Goal: Task Accomplishment & Management: Complete application form

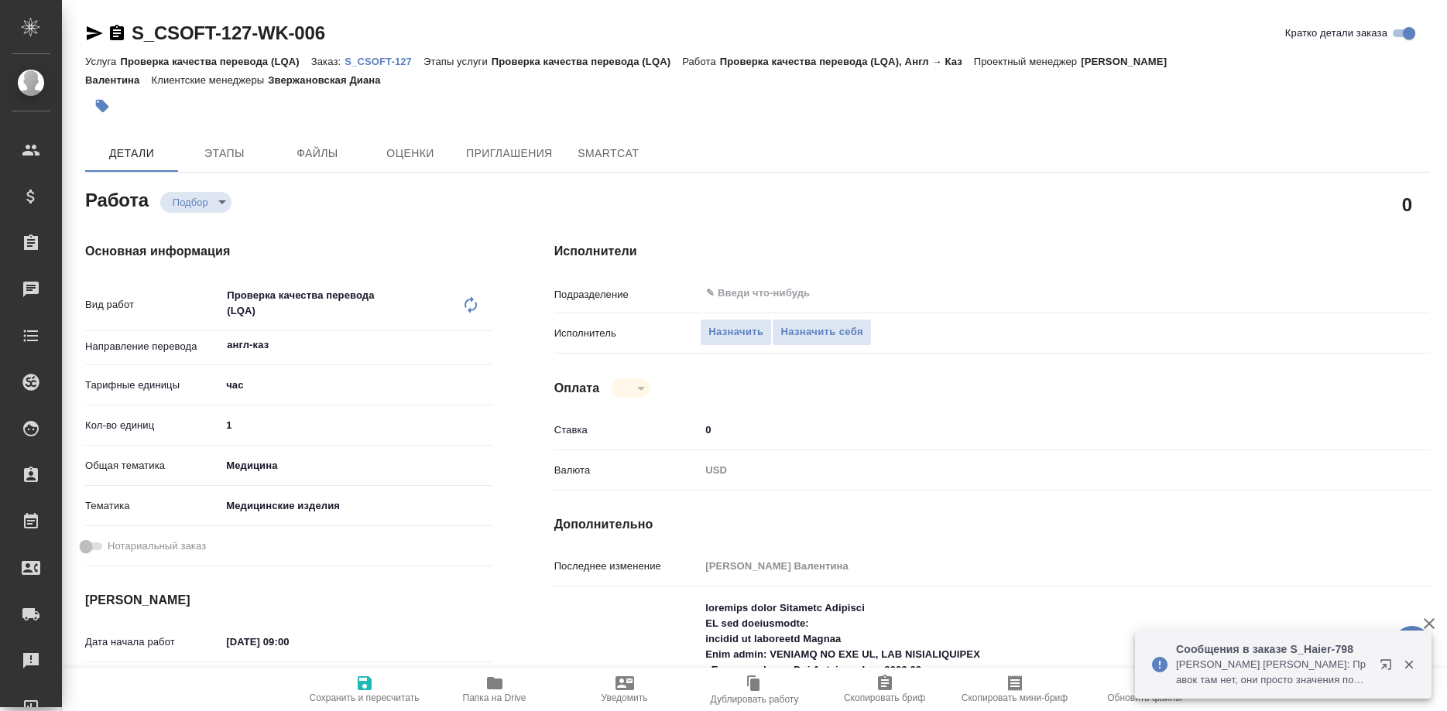
type textarea "x"
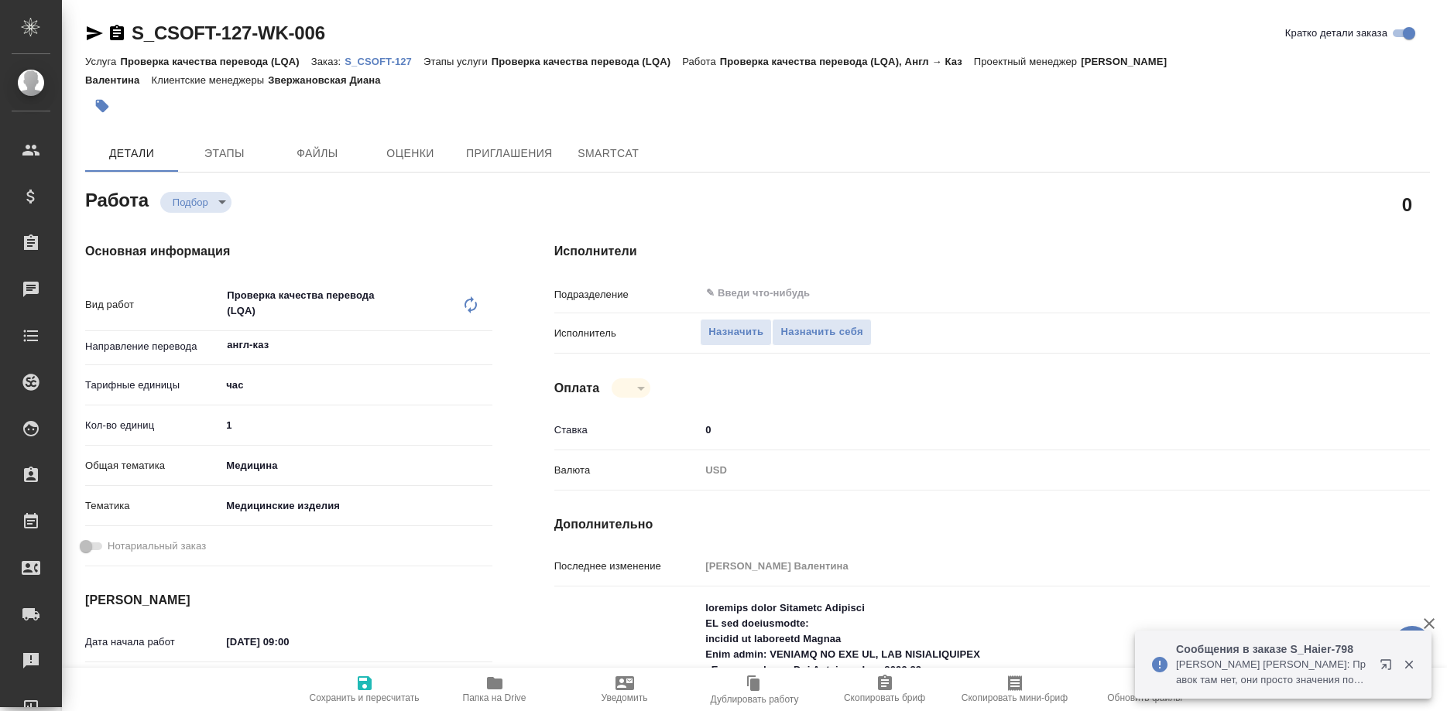
type textarea "x"
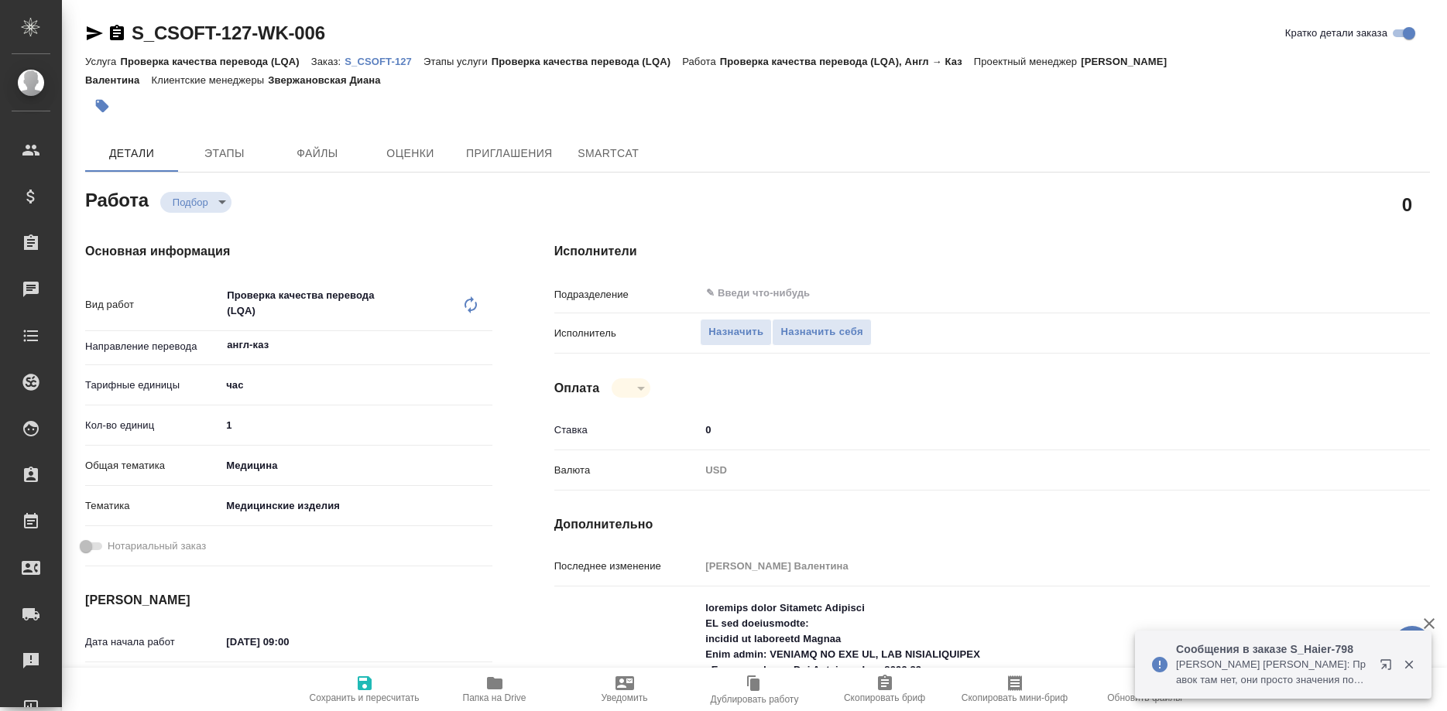
type textarea "x"
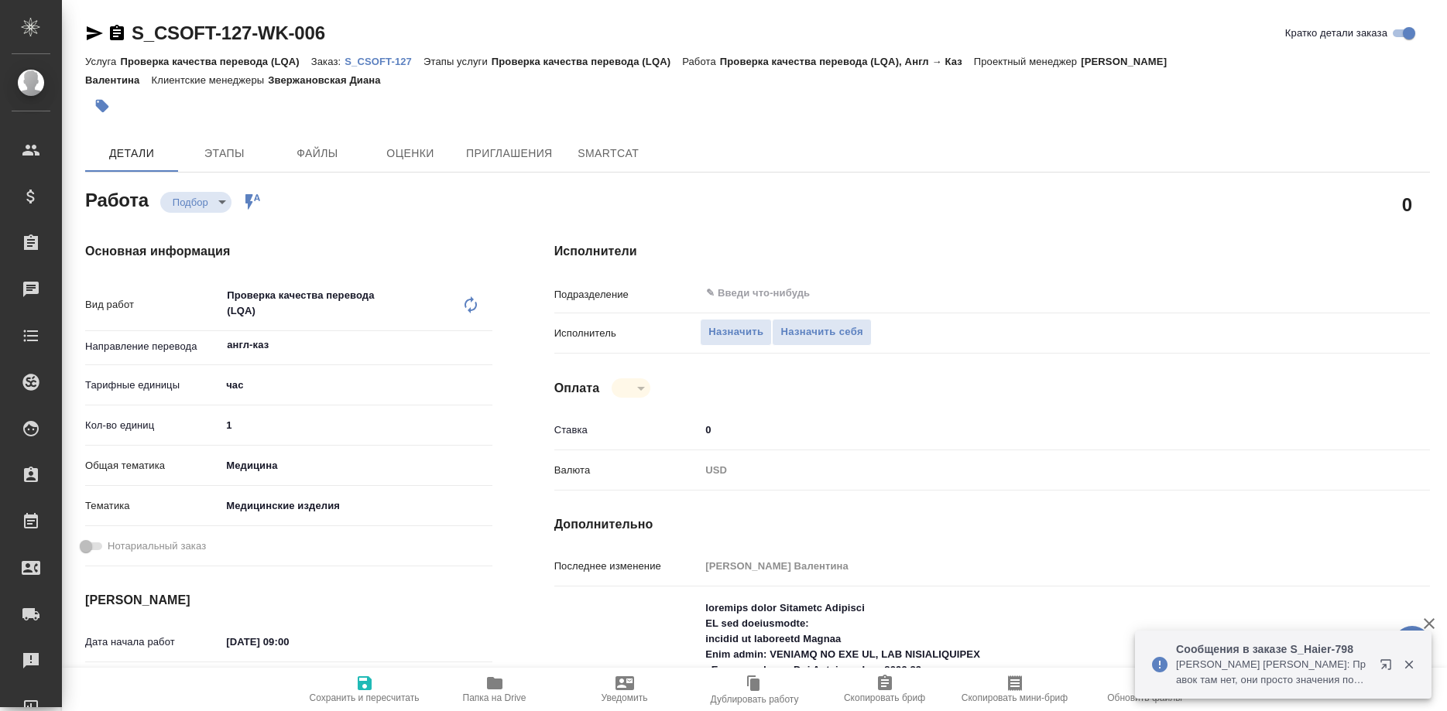
type textarea "x"
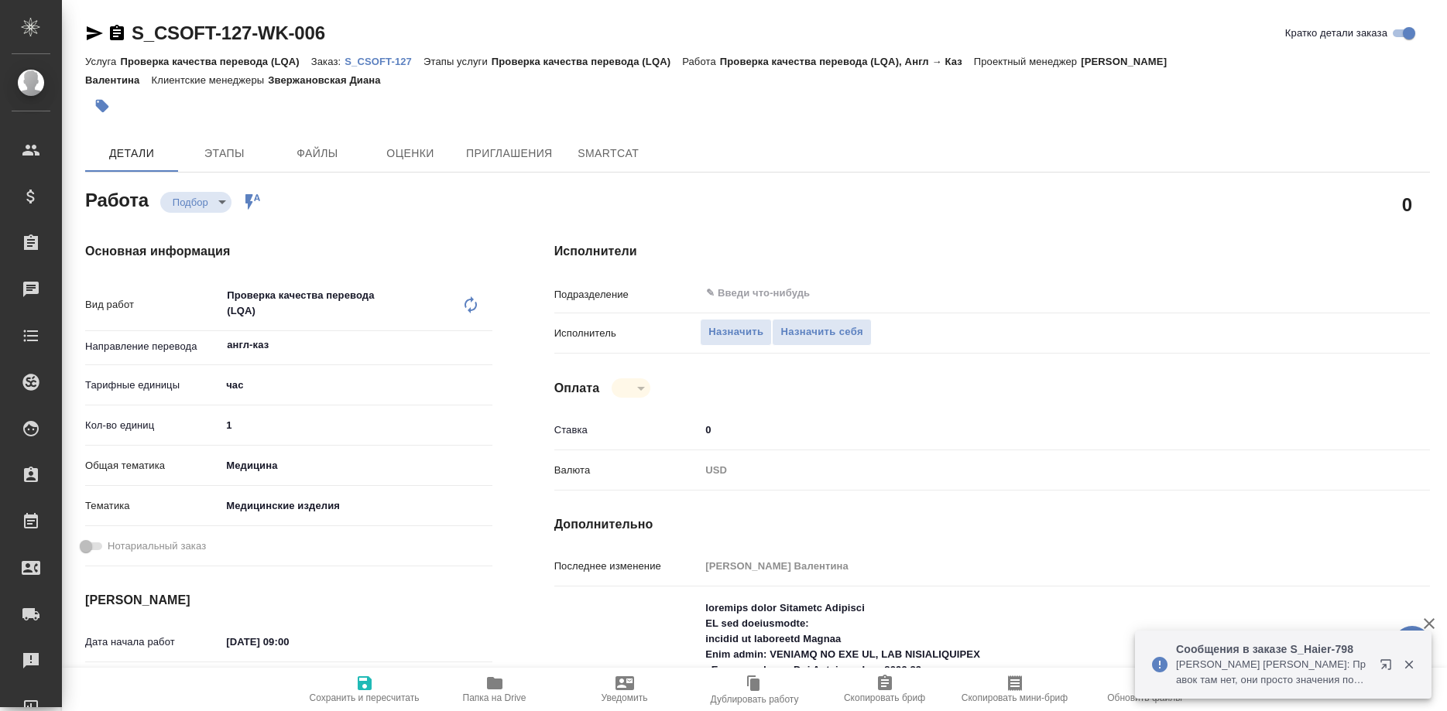
type textarea "x"
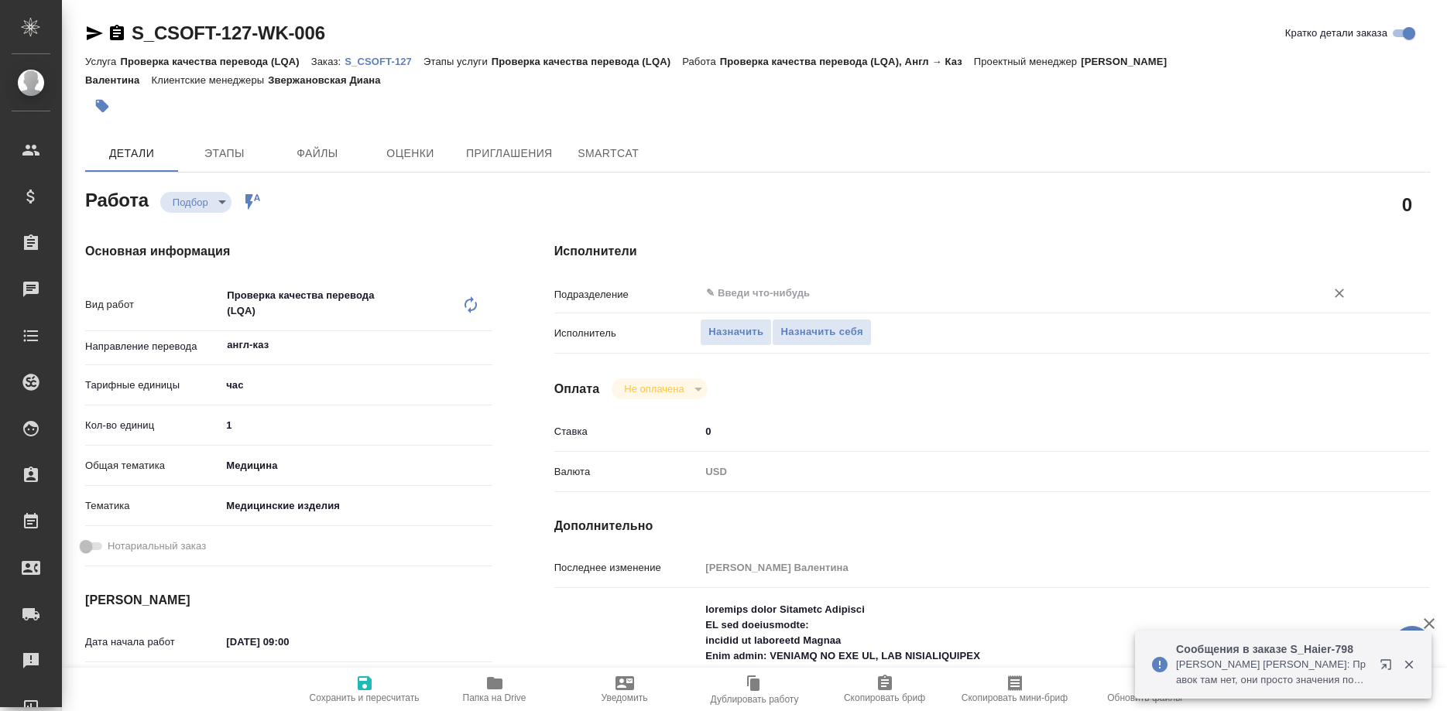
type textarea "x"
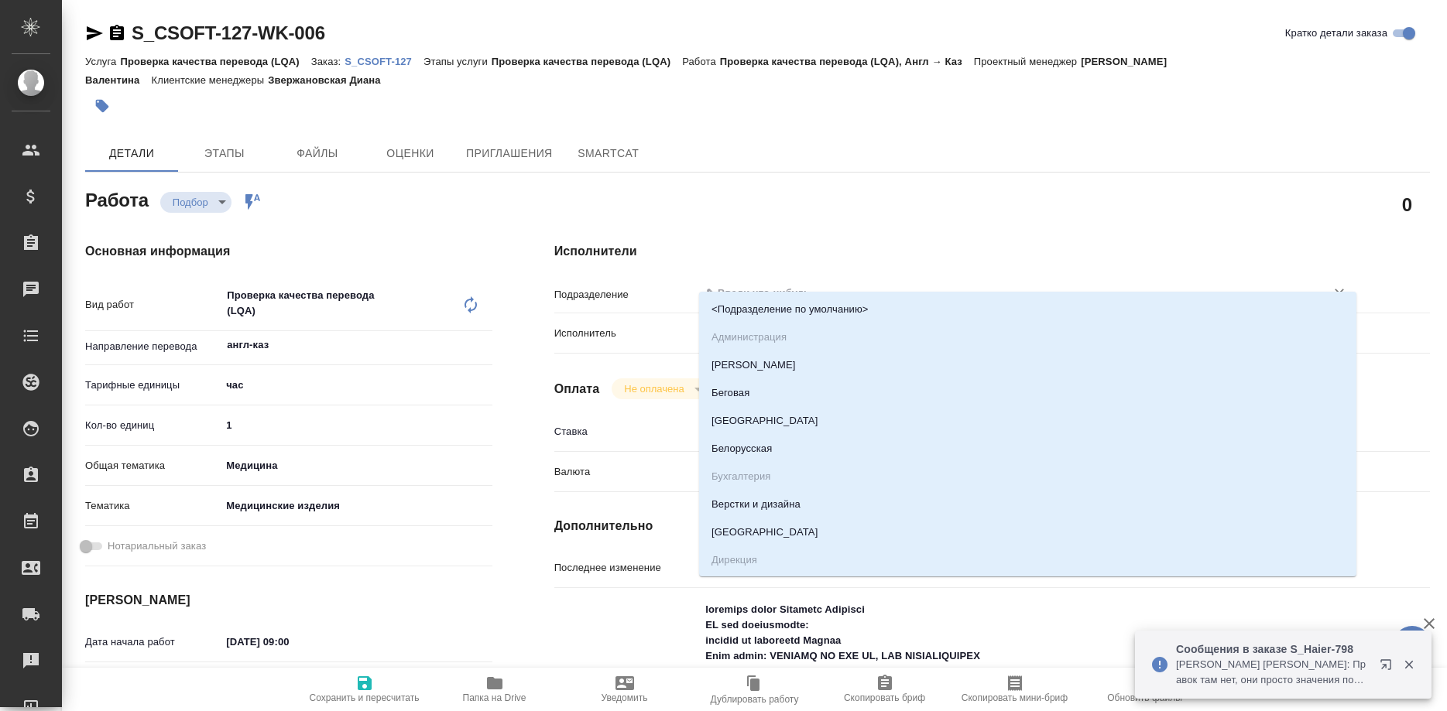
click at [780, 284] on input "text" at bounding box center [1002, 293] width 595 height 19
type textarea "x"
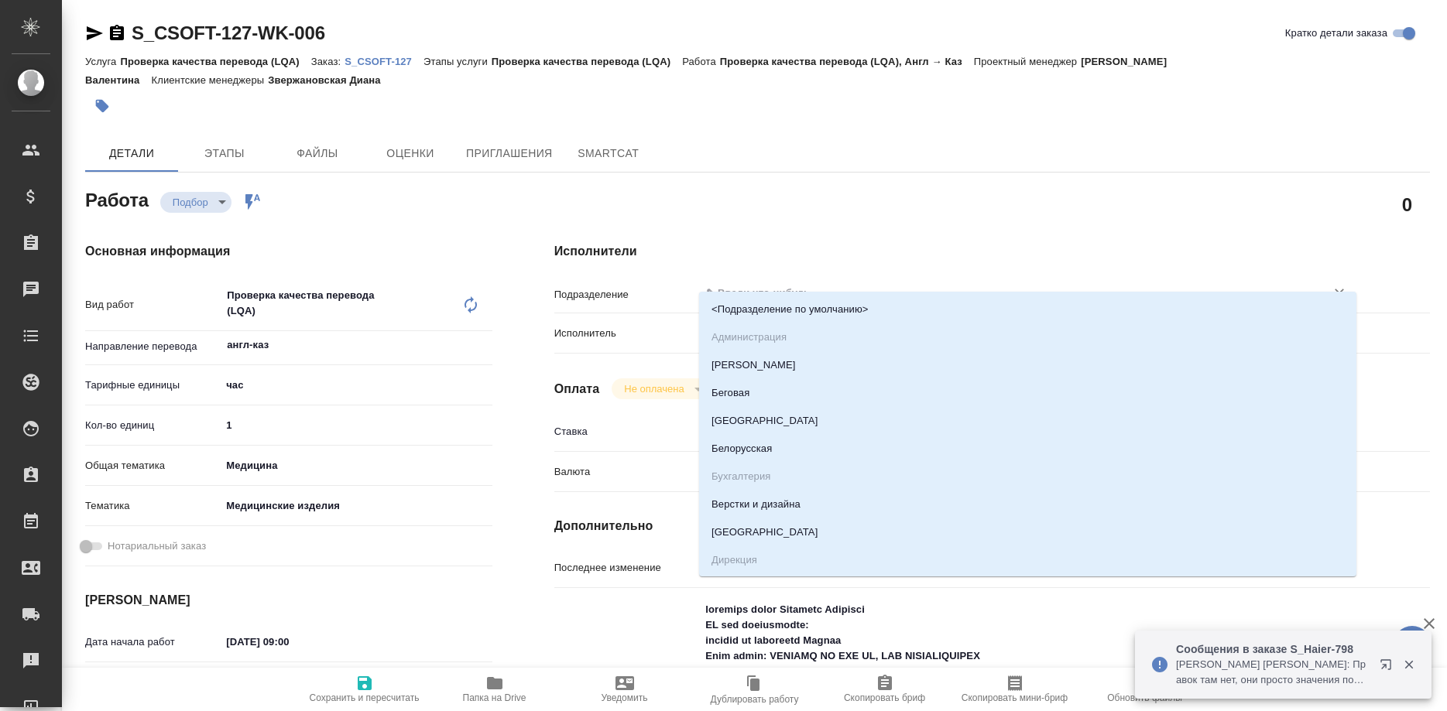
type textarea "x"
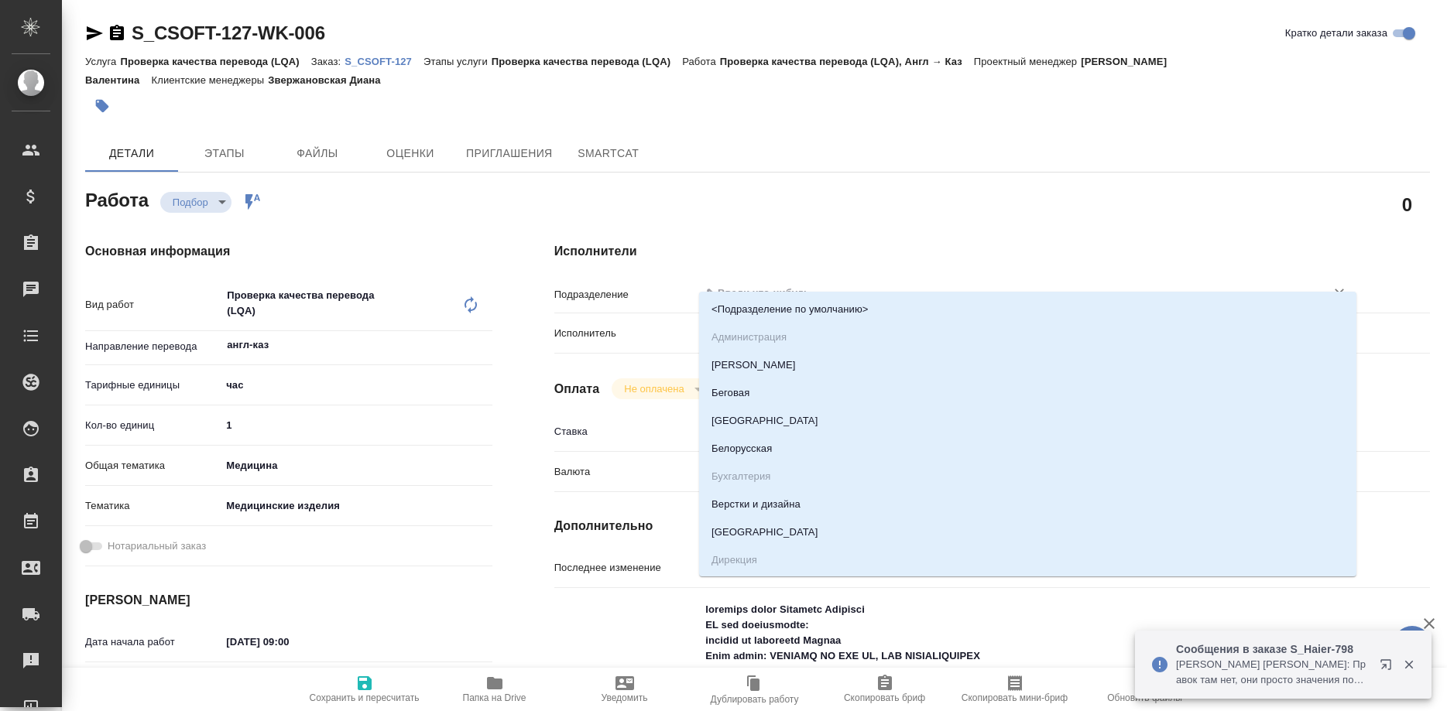
type textarea "x"
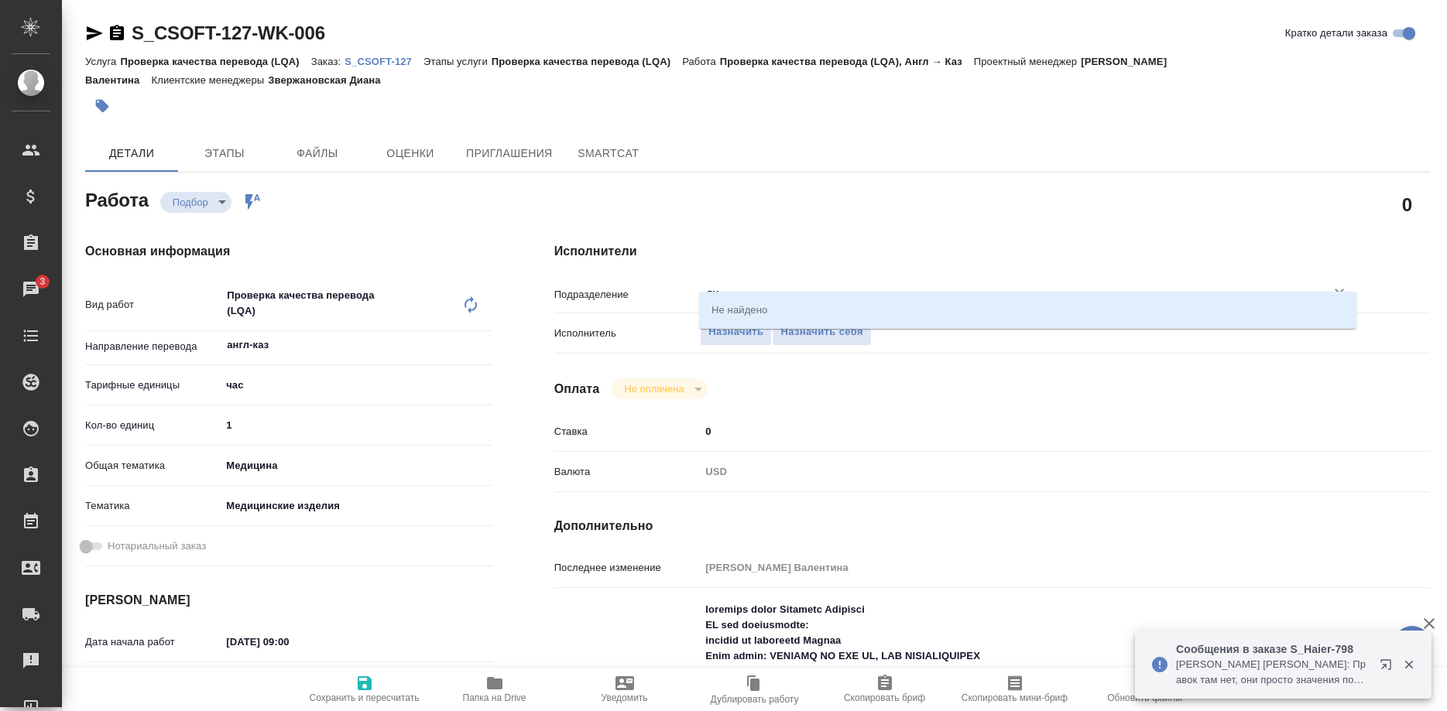
type input "д"
type input "дуп"
type textarea "x"
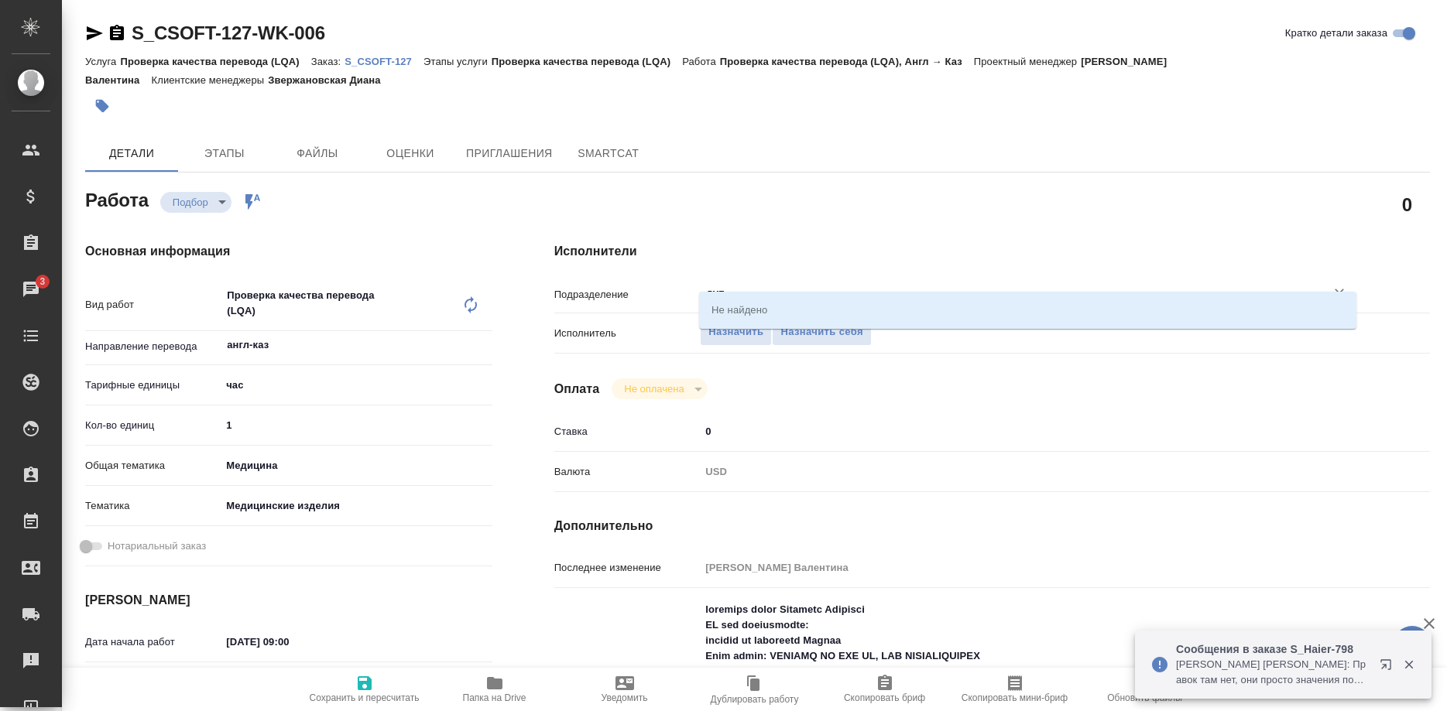
type textarea "x"
type input "д"
type input "leg"
type textarea "x"
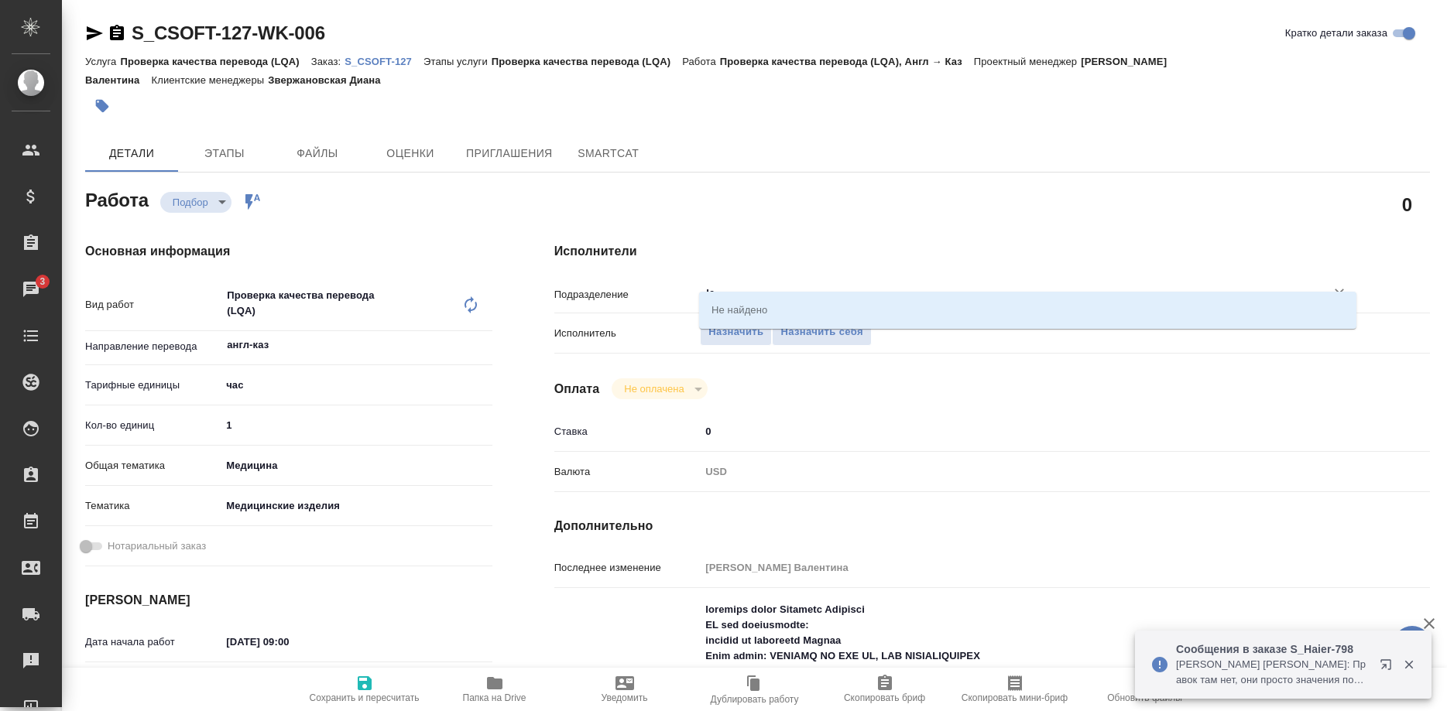
type textarea "x"
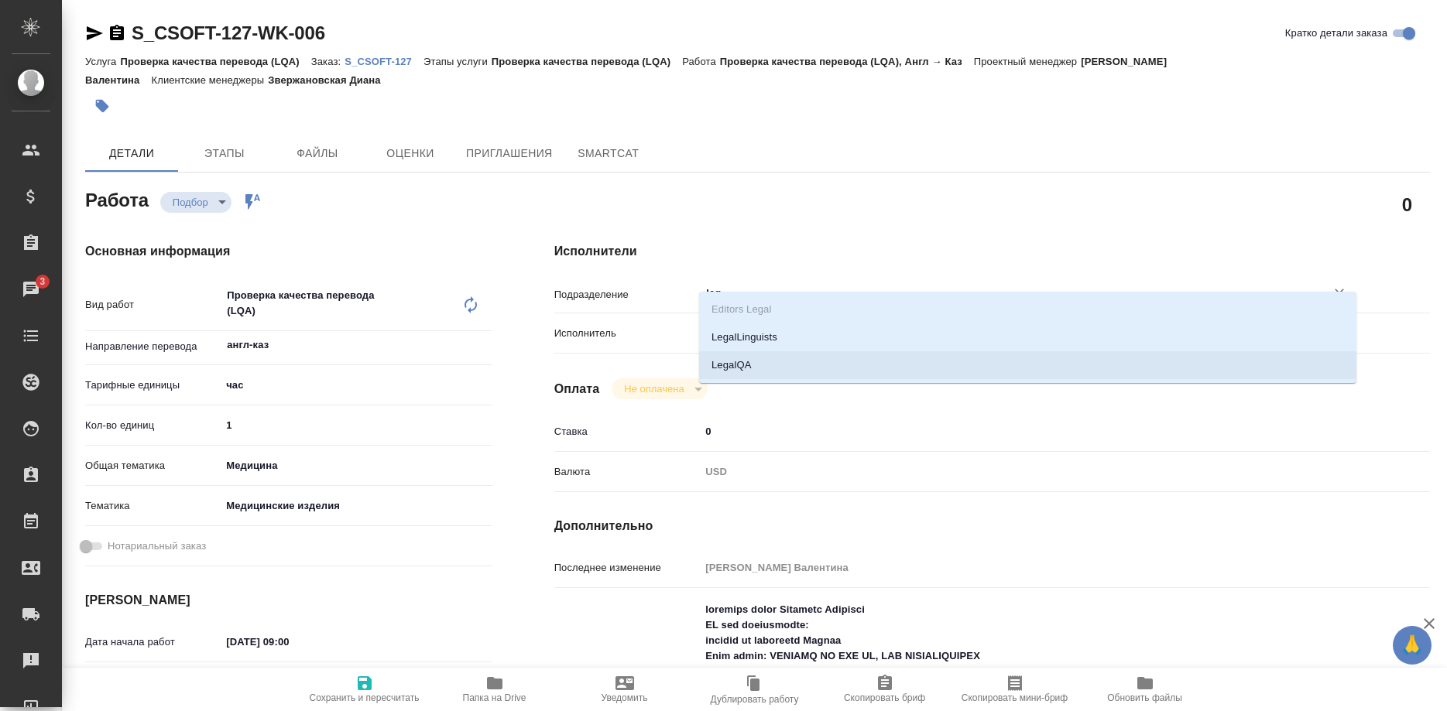
click at [739, 369] on li "LegalQA" at bounding box center [1027, 365] width 657 height 28
type textarea "x"
type input "LegalQA"
type textarea "x"
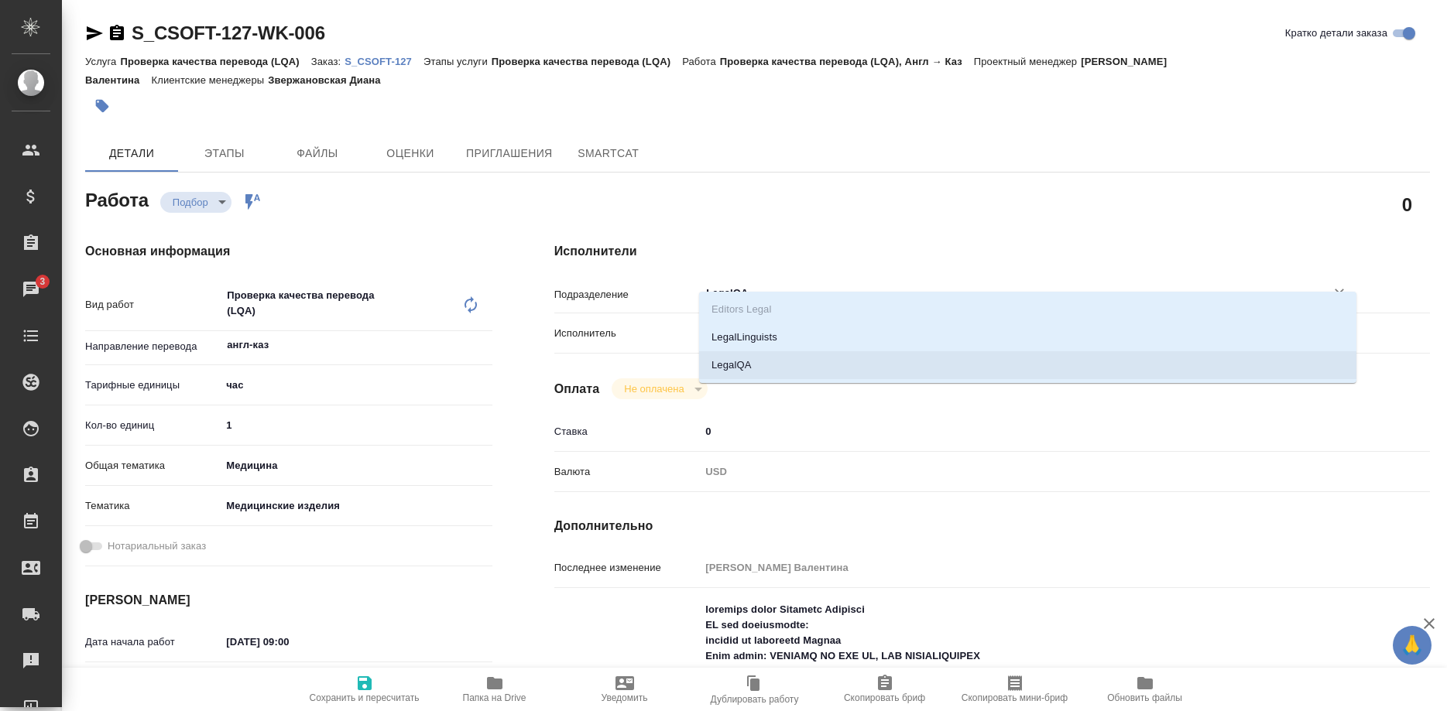
type textarea "x"
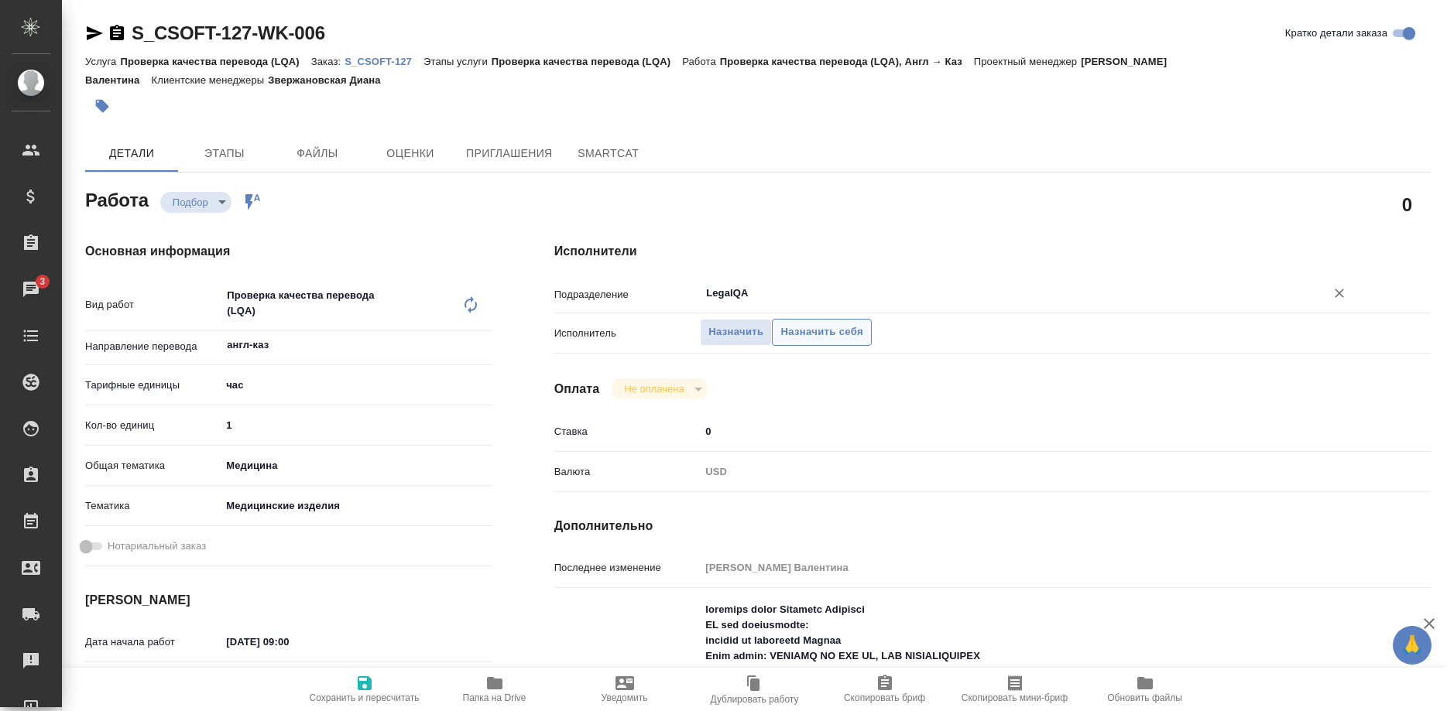
type input "LegalQA"
click at [812, 324] on span "Назначить себя" at bounding box center [821, 333] width 82 height 18
click at [365, 689] on icon "button" at bounding box center [365, 684] width 14 height 14
type textarea "x"
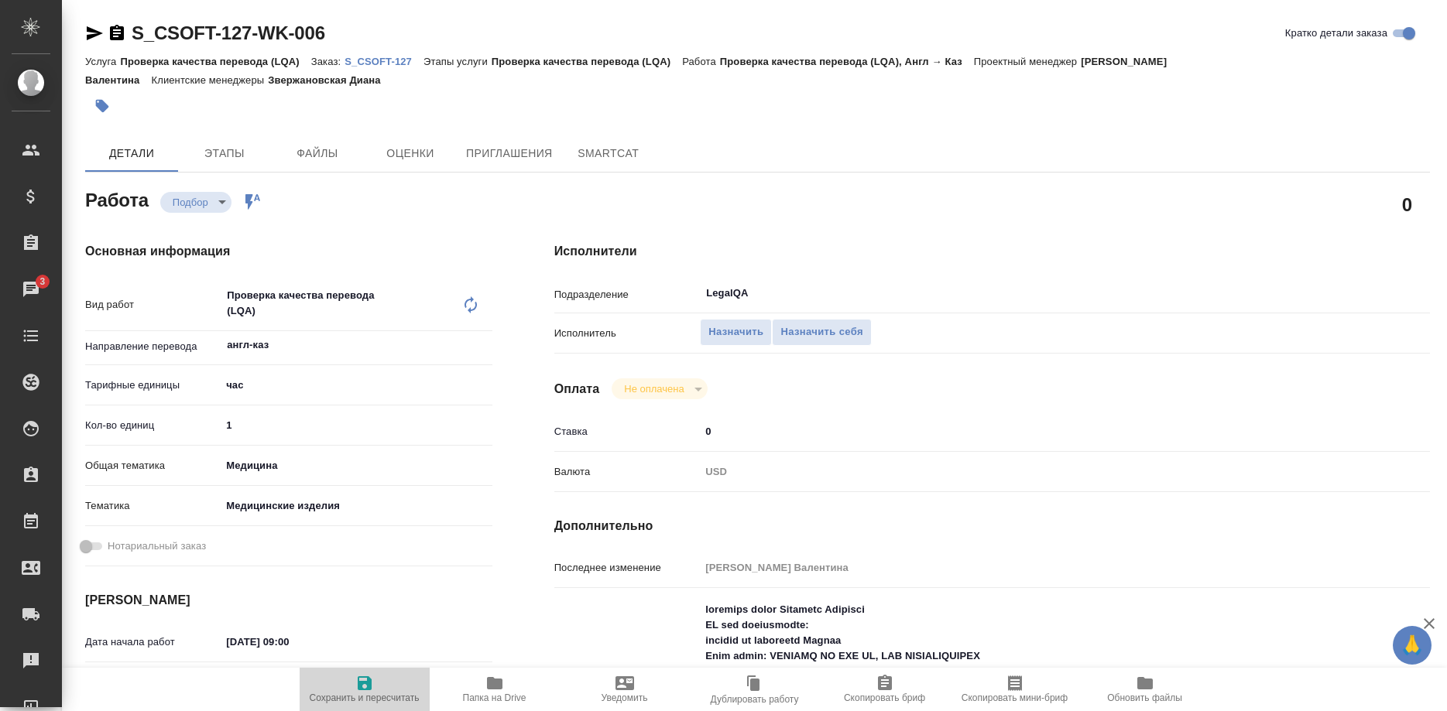
type textarea "x"
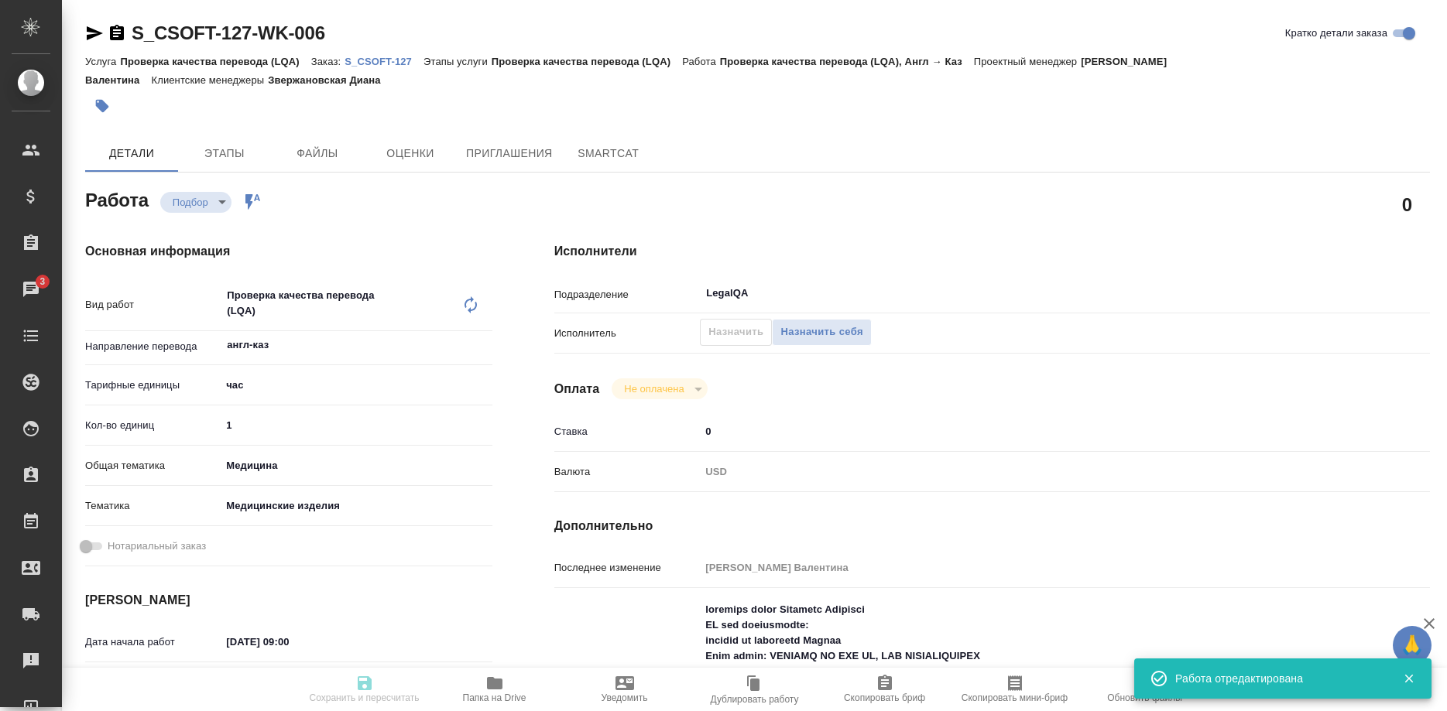
type input "recruiting"
type textarea "Проверка качества перевода (LQA)"
type textarea "x"
type input "англ-каз"
type input "5a8b1489cc6b4906c91bfd93"
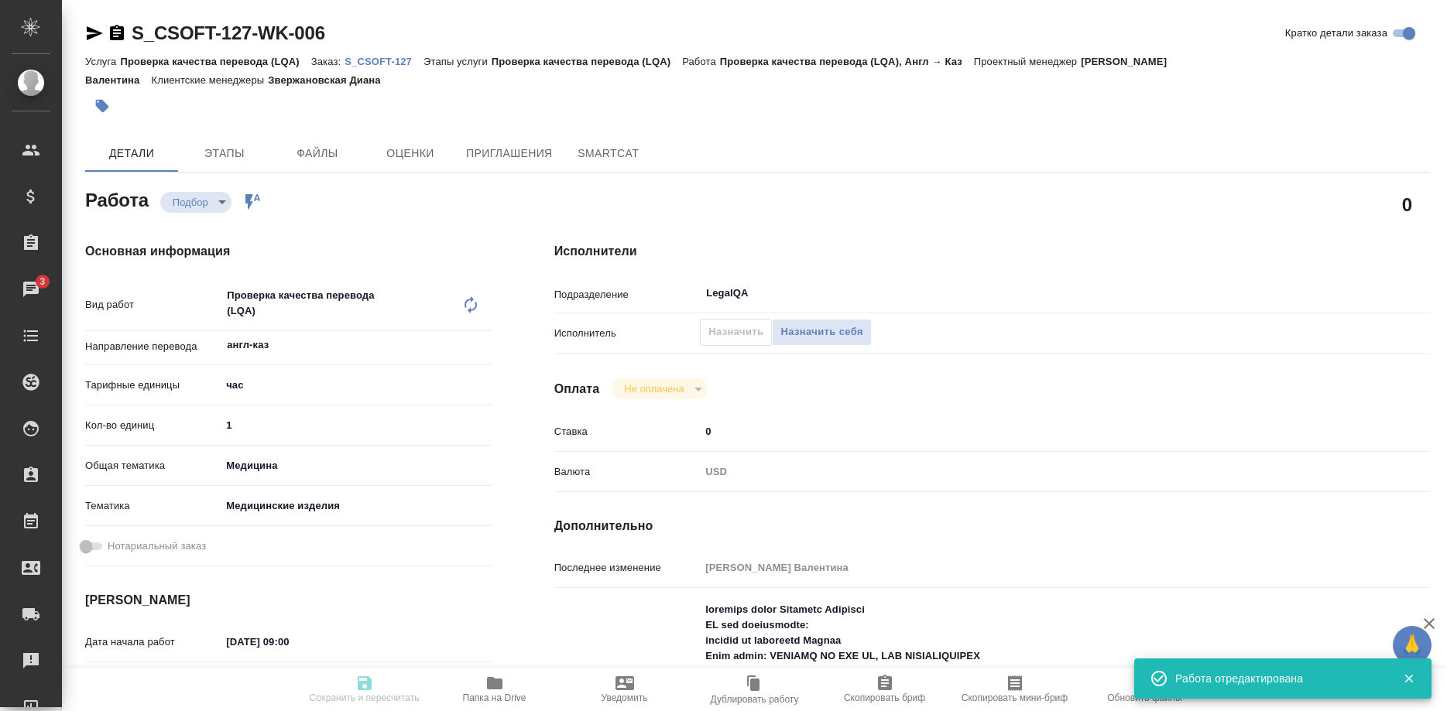
type input "1"
type input "med"
type input "5a8b8b956a9677013d343dd7"
type input "[DATE] 09:00"
type input "[DATE] 11:00"
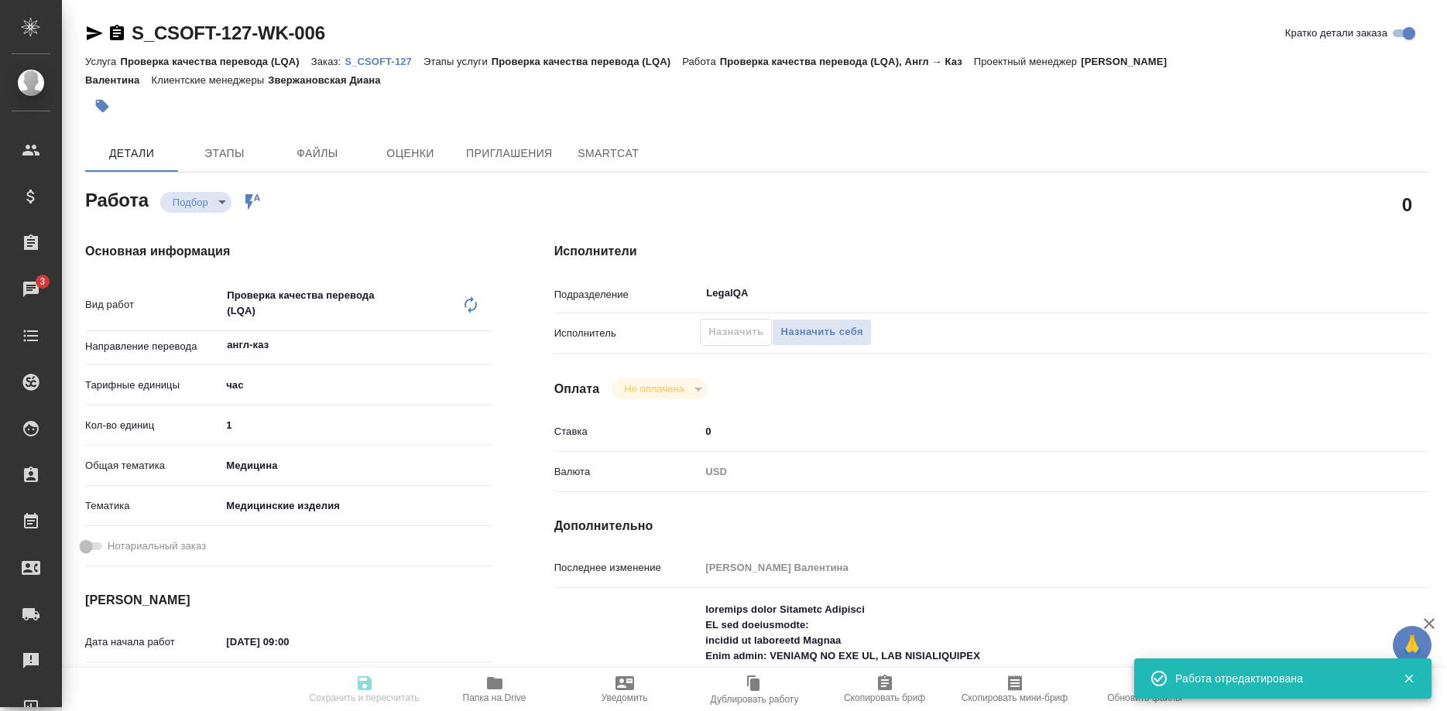
type input "[DATE] 11:00"
type input "LegalQA"
type input "notPayed"
type input "0"
type input "USD"
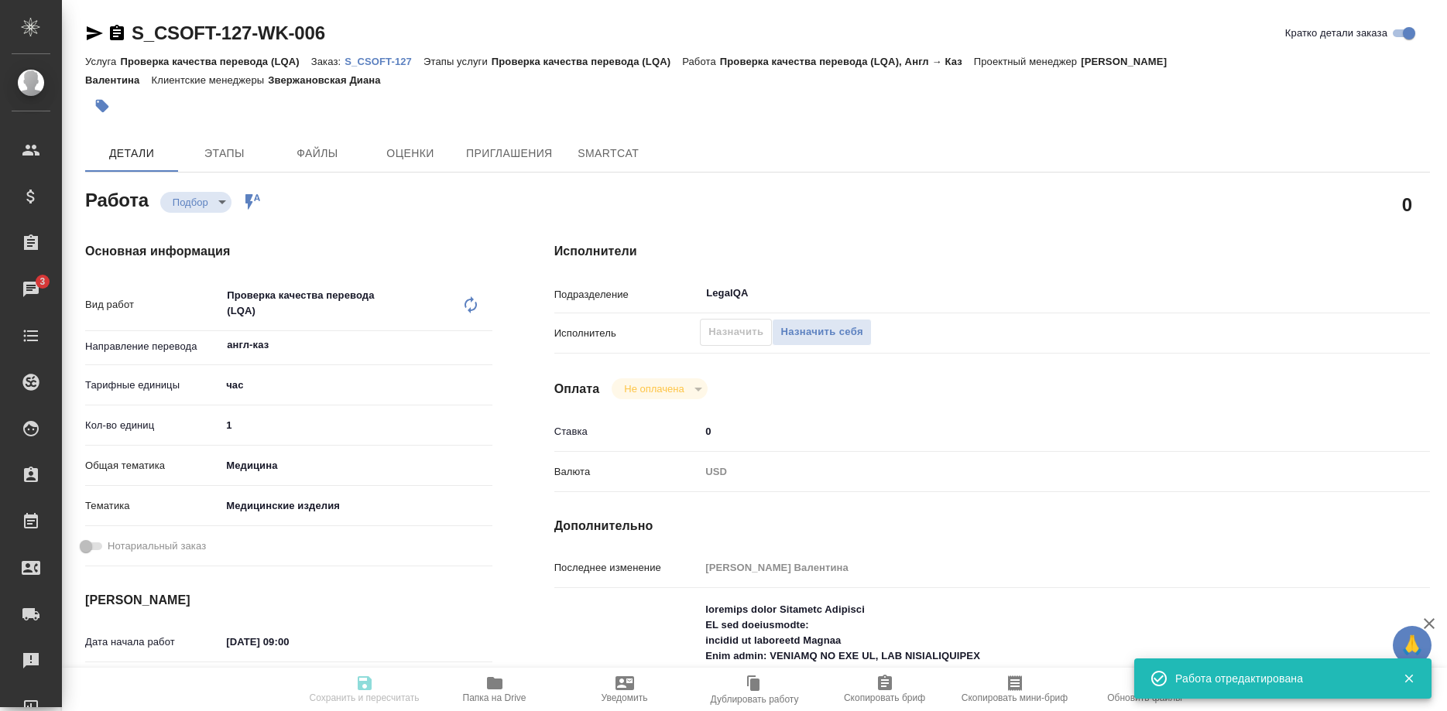
type input "[PERSON_NAME] Валентина"
type textarea "loremips dolor Sitametc Adipisci EL sed doeiusmodte: incidid ut laboreetd Magna…"
type textarea "x"
type textarea "/Clients/CSOFT/Orders/S_CSOFT-127/LQA/S_CSOFT-127-WK-006"
type textarea "x"
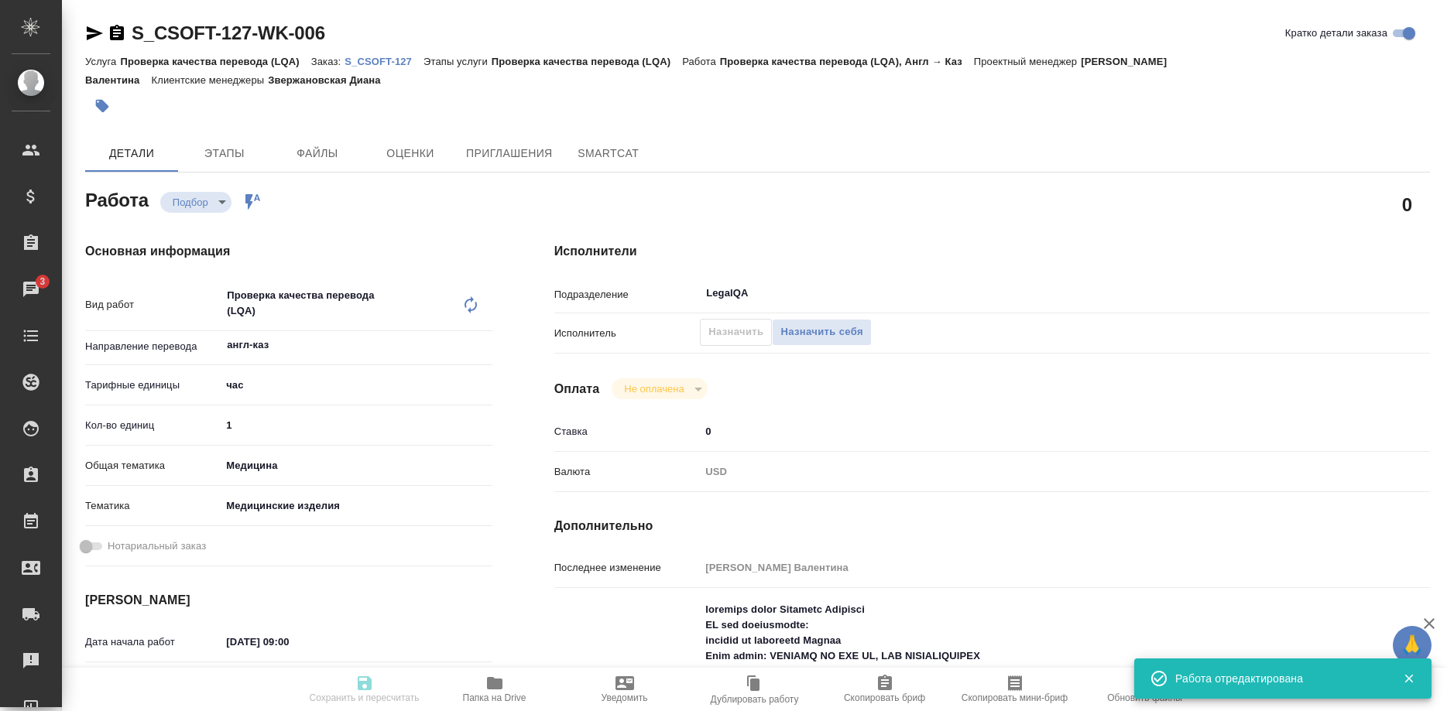
type input "S_CSOFT-127"
type input "Проверка качества перевода (LQA)"
type input "Звержановская Диана"
type input "/Clients/CSOFT/Orders/S_CSOFT-127"
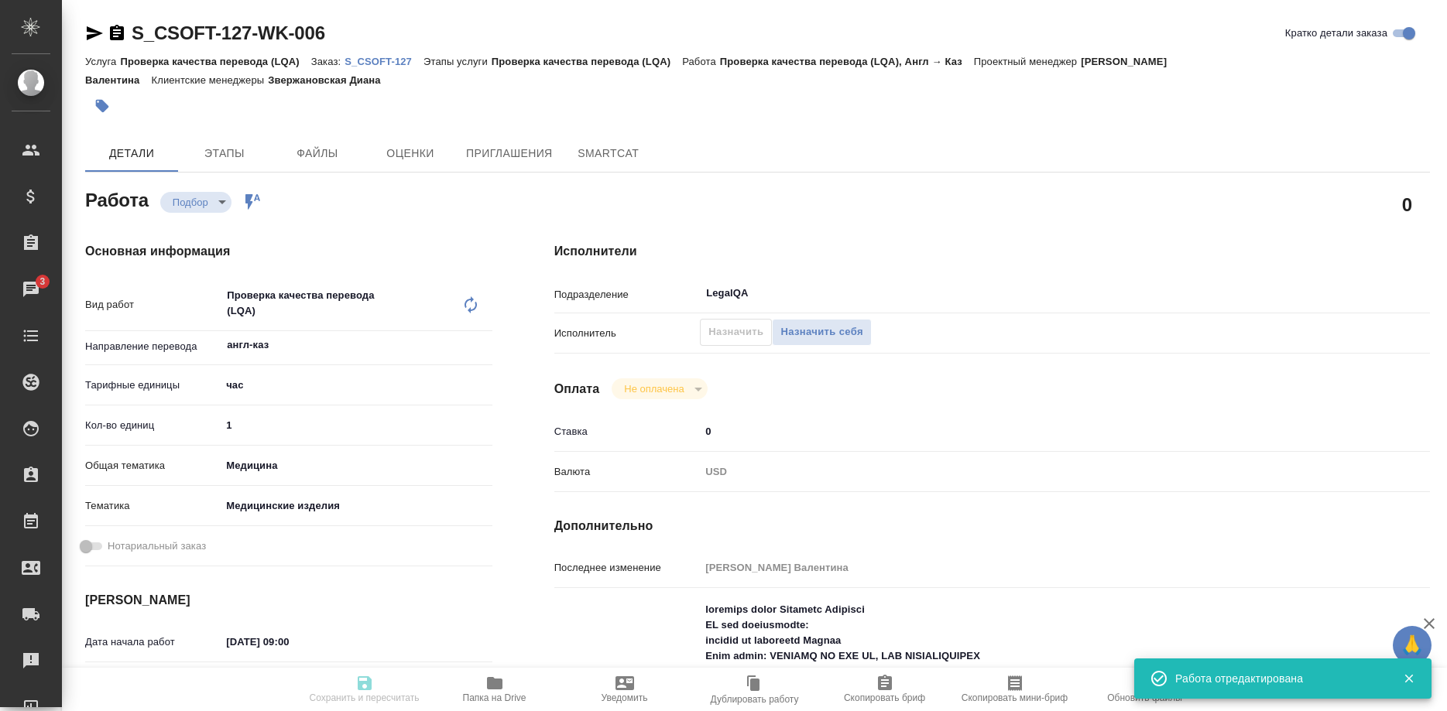
type textarea "x"
type textarea "Task: TEP Deadline:[DATE] 10:30 GMT-3:00 ([GEOGRAPHIC_DATA]/[GEOGRAPHIC_DATA], …"
type textarea "x"
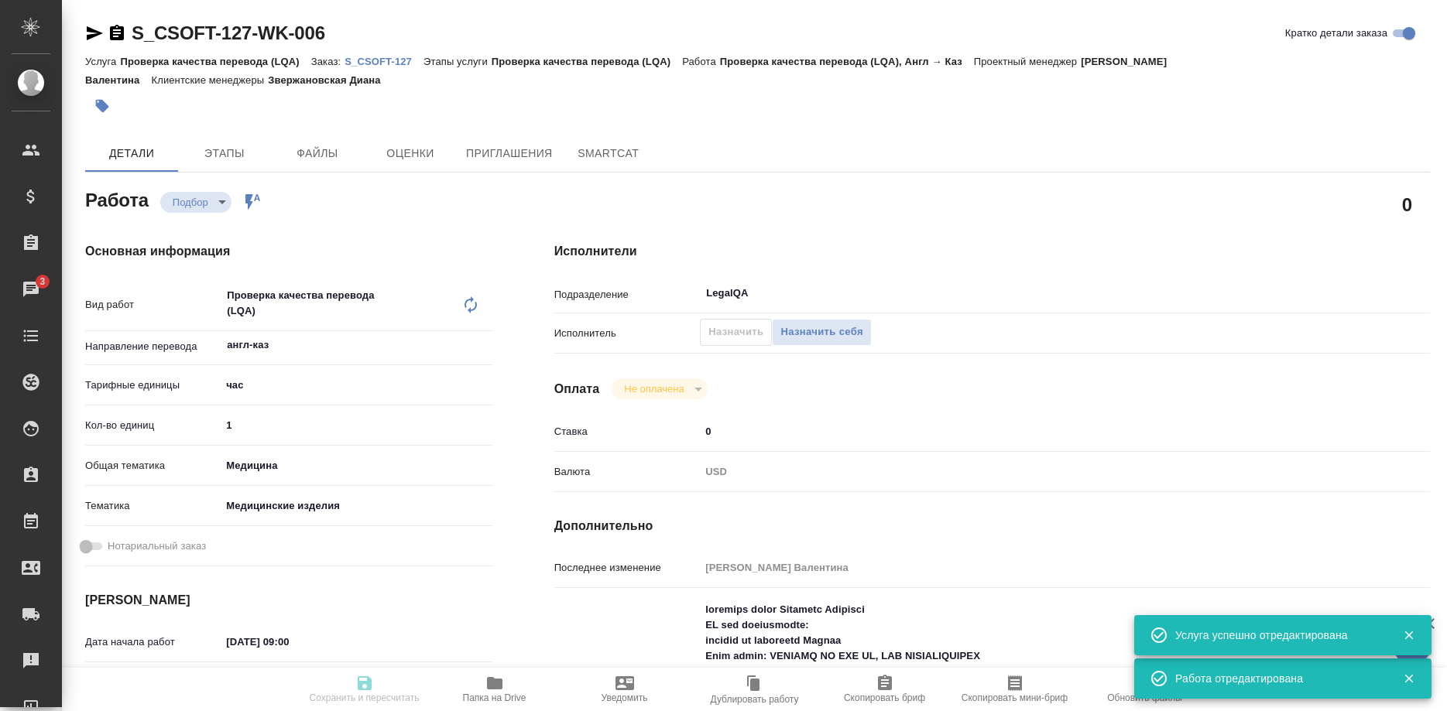
type textarea "x"
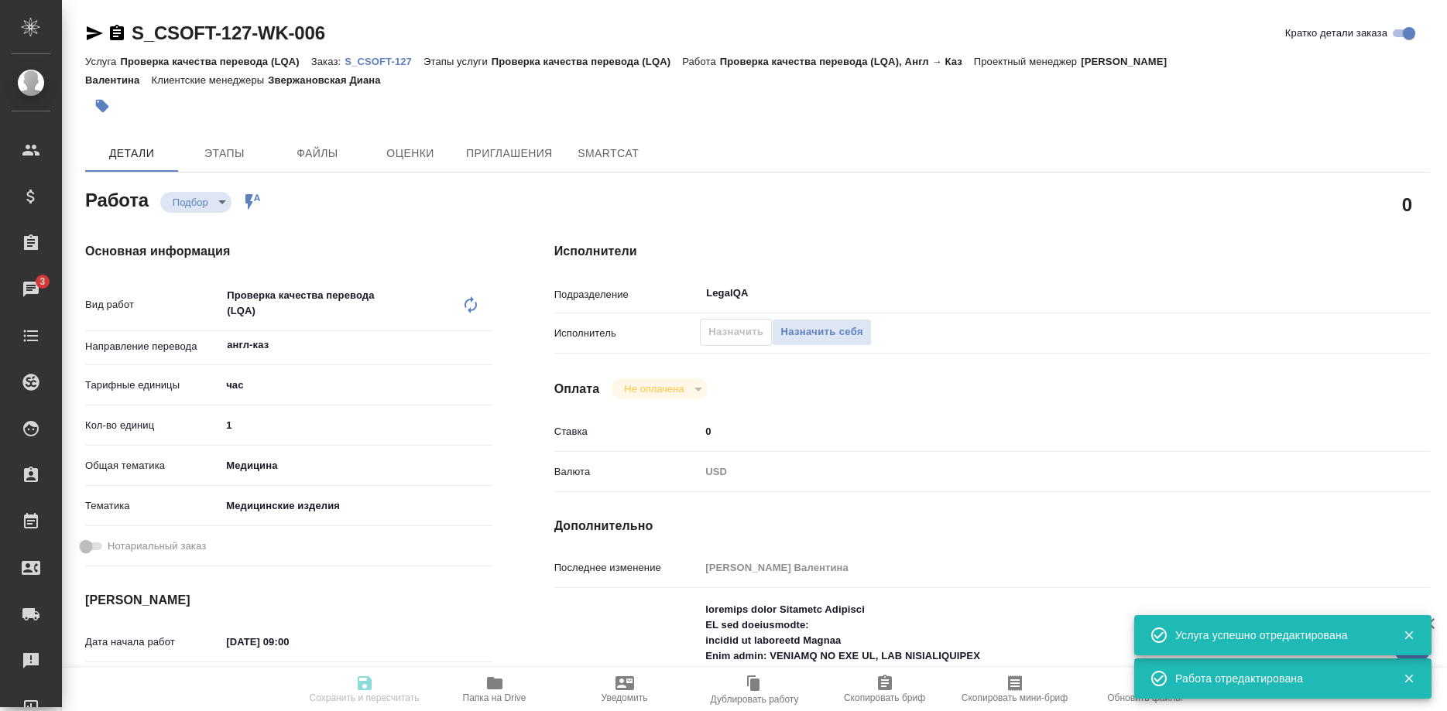
type textarea "x"
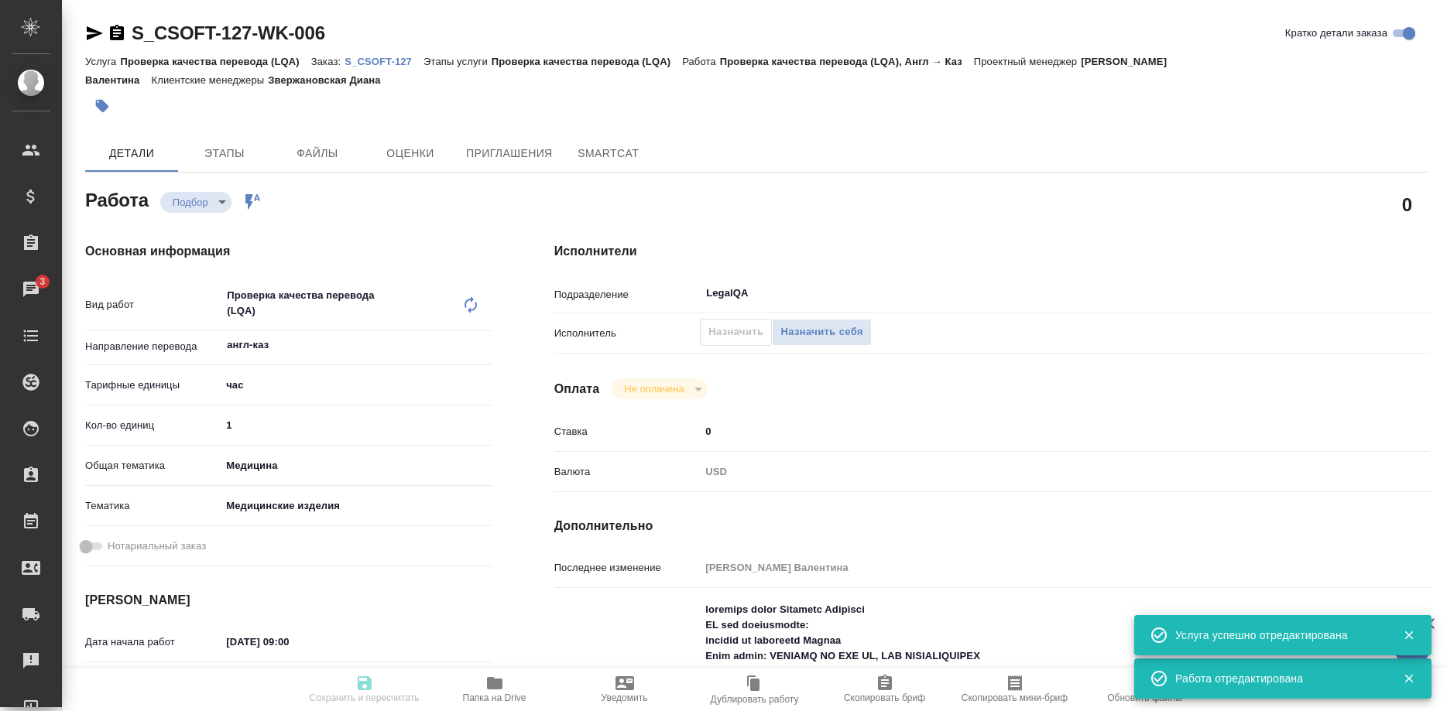
type textarea "x"
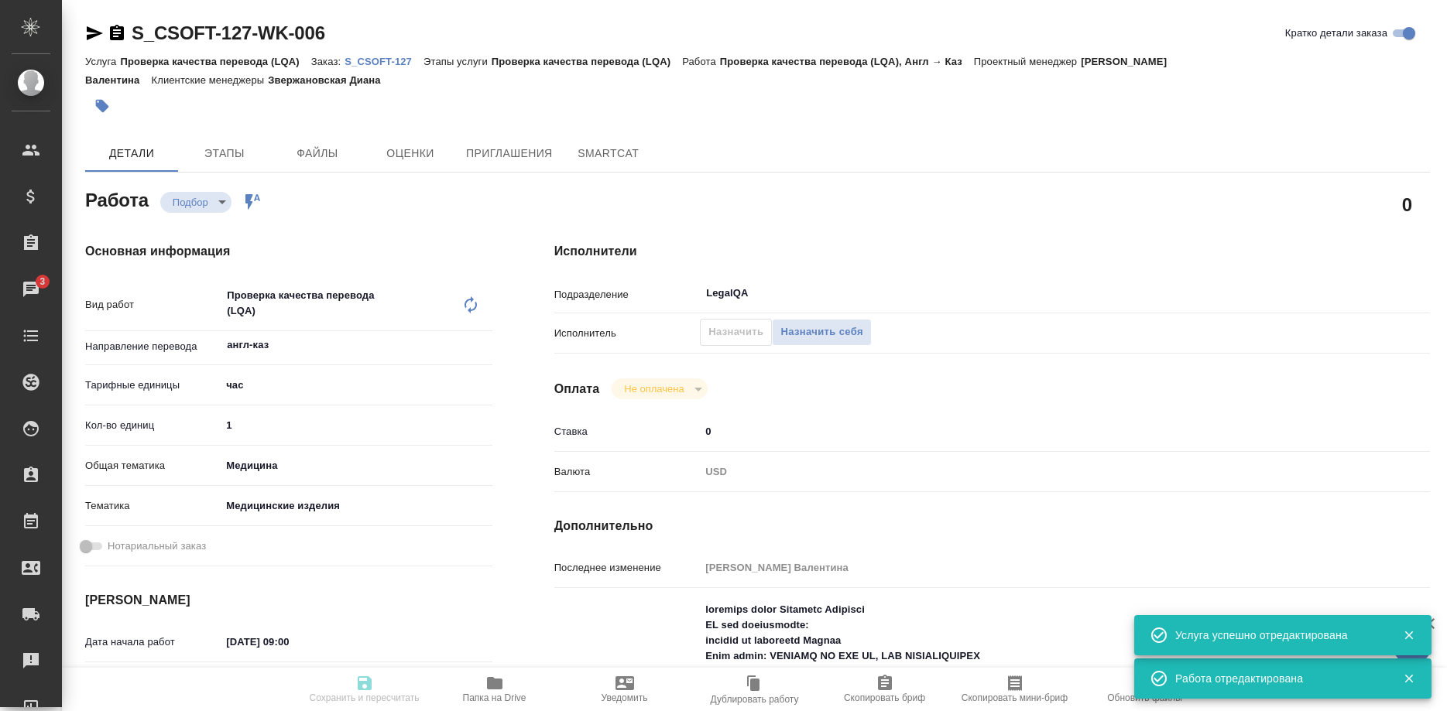
type textarea "x"
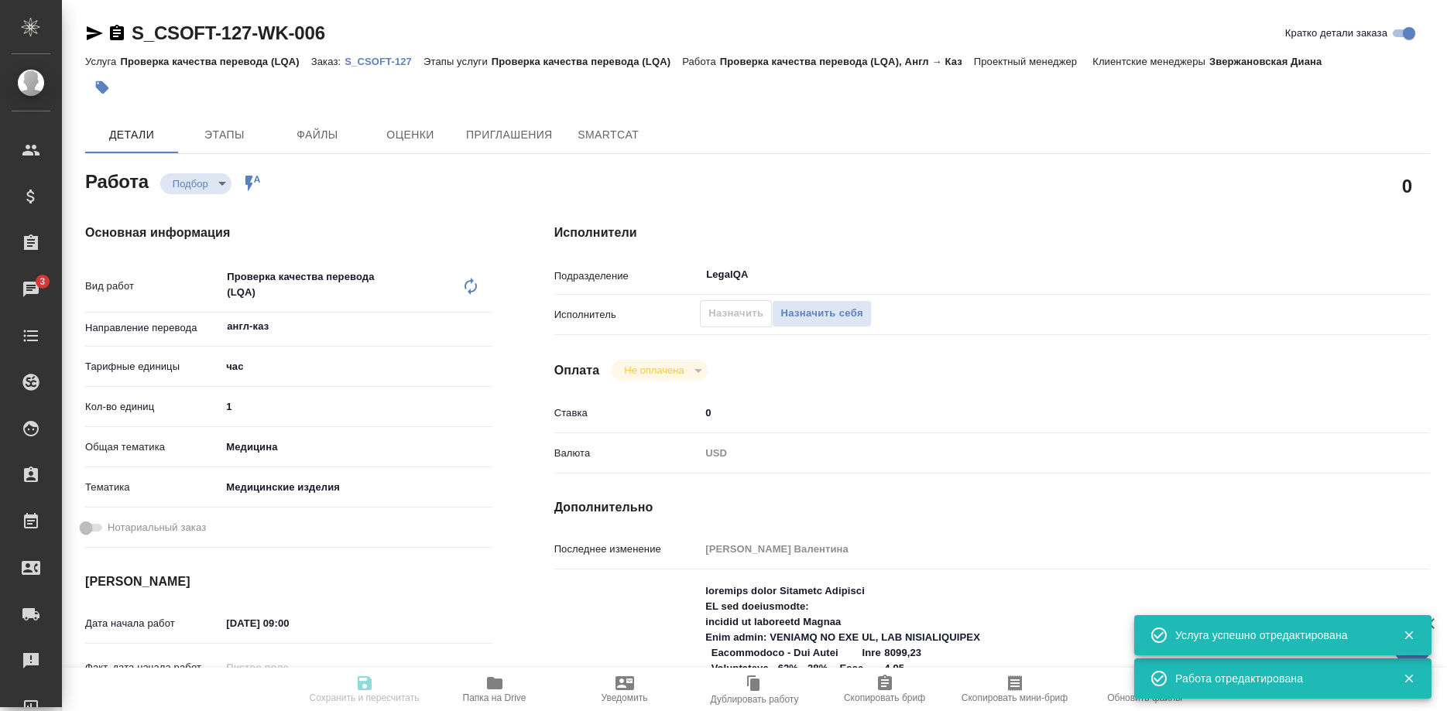
type textarea "x"
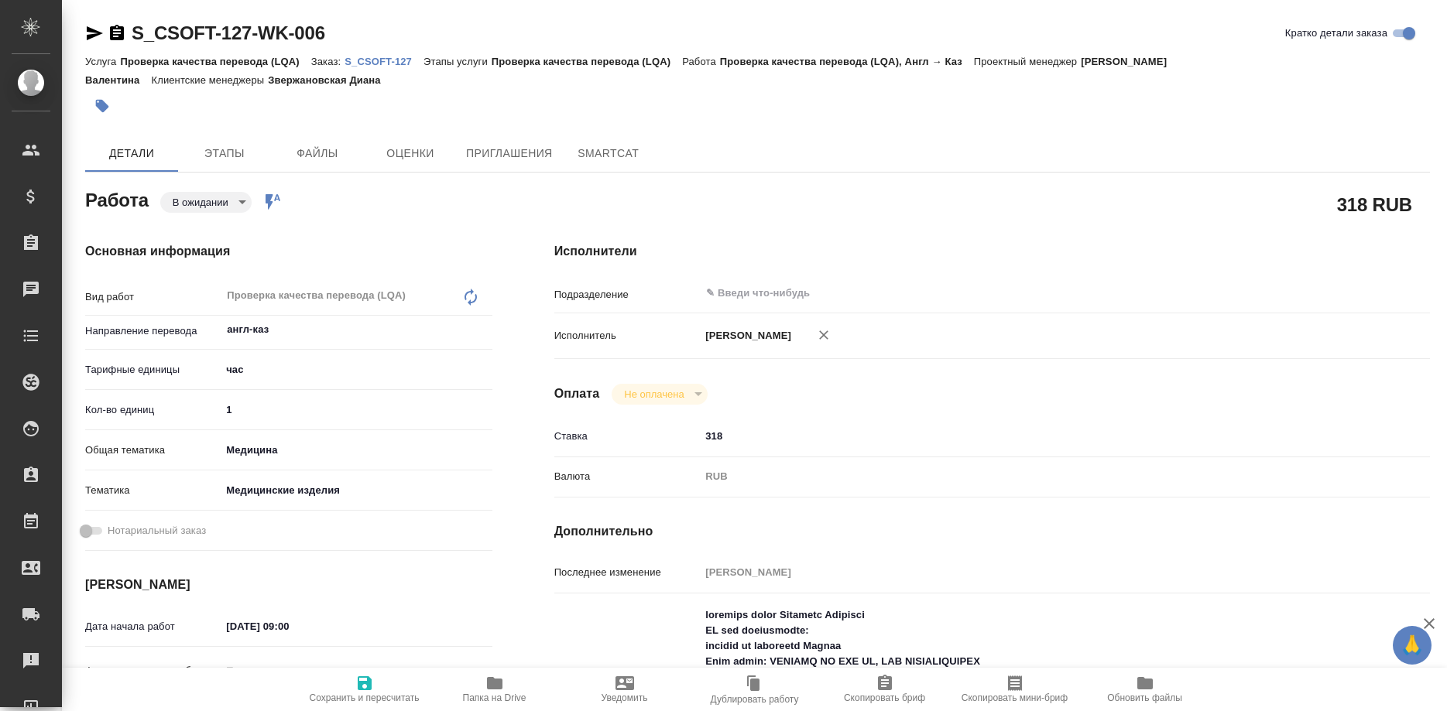
type textarea "x"
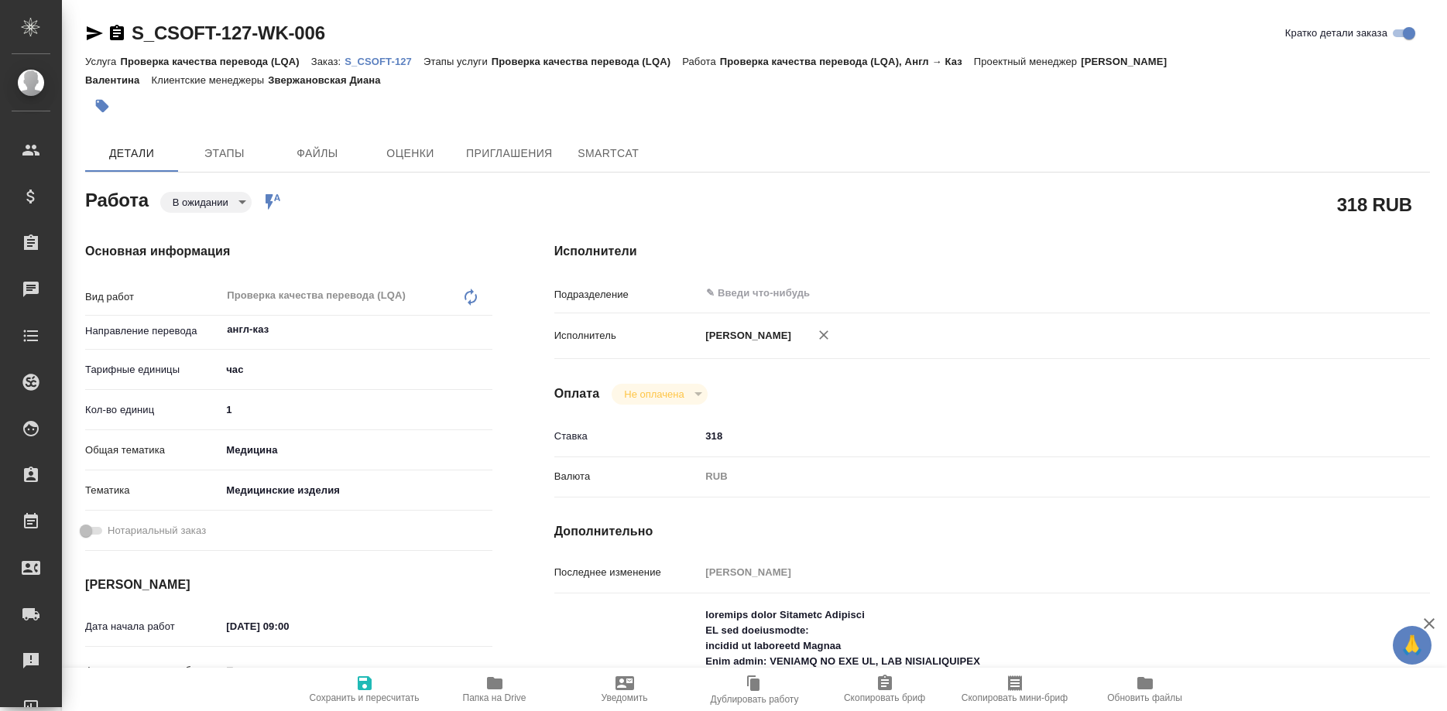
type textarea "x"
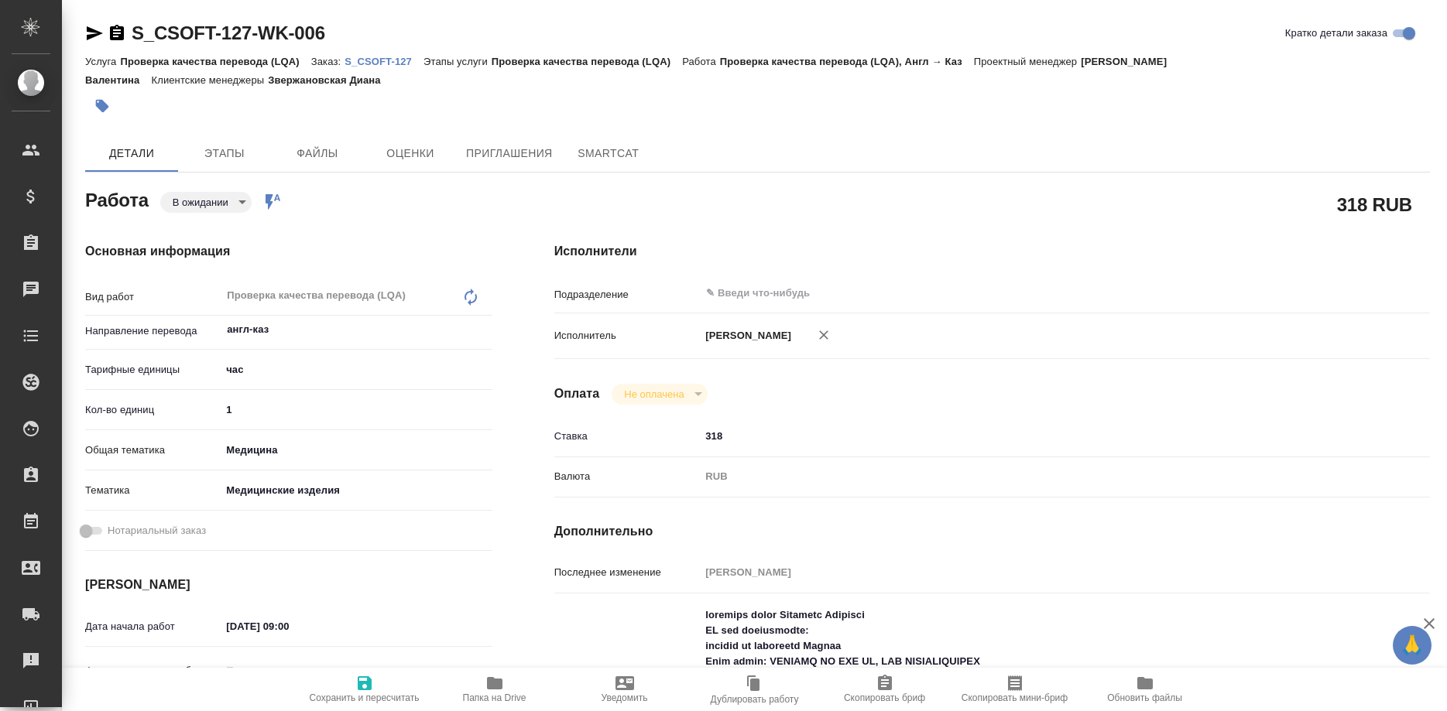
type textarea "x"
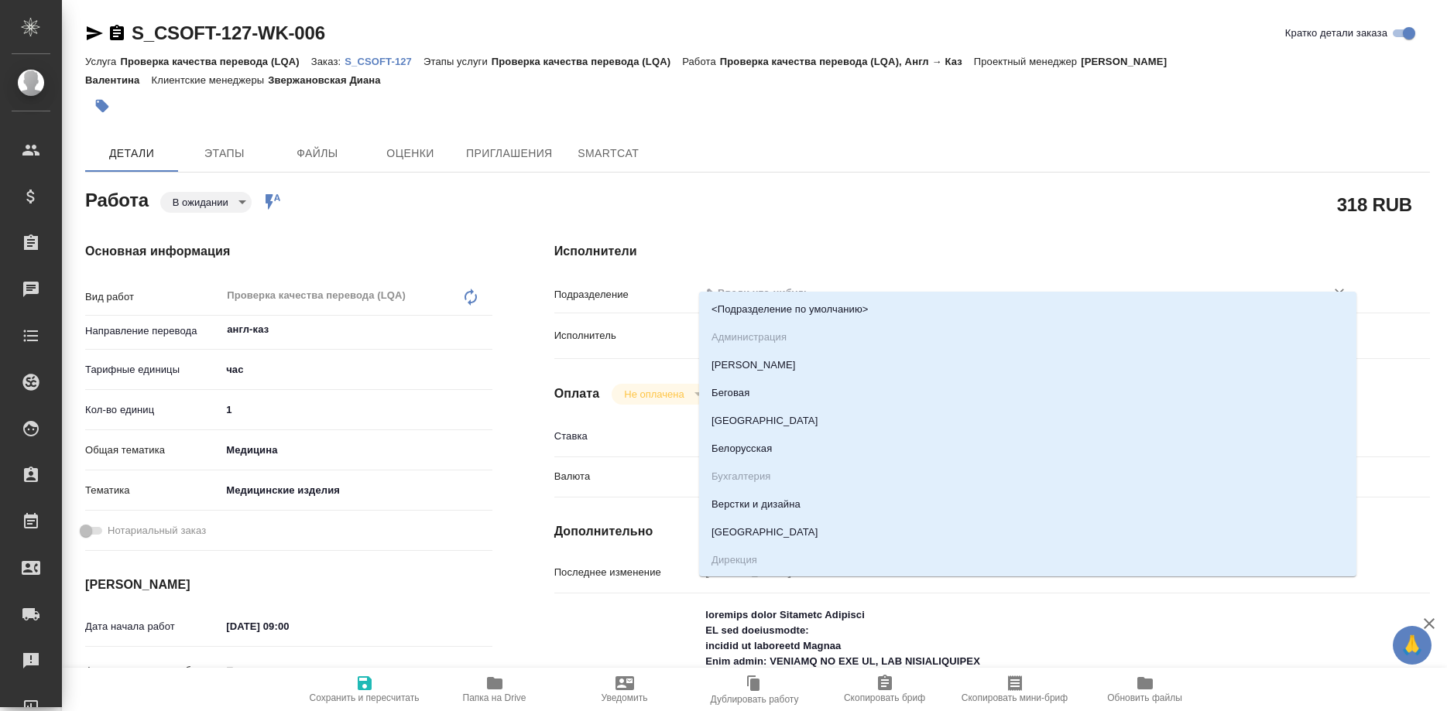
click at [846, 284] on input "text" at bounding box center [1002, 293] width 595 height 19
type textarea "x"
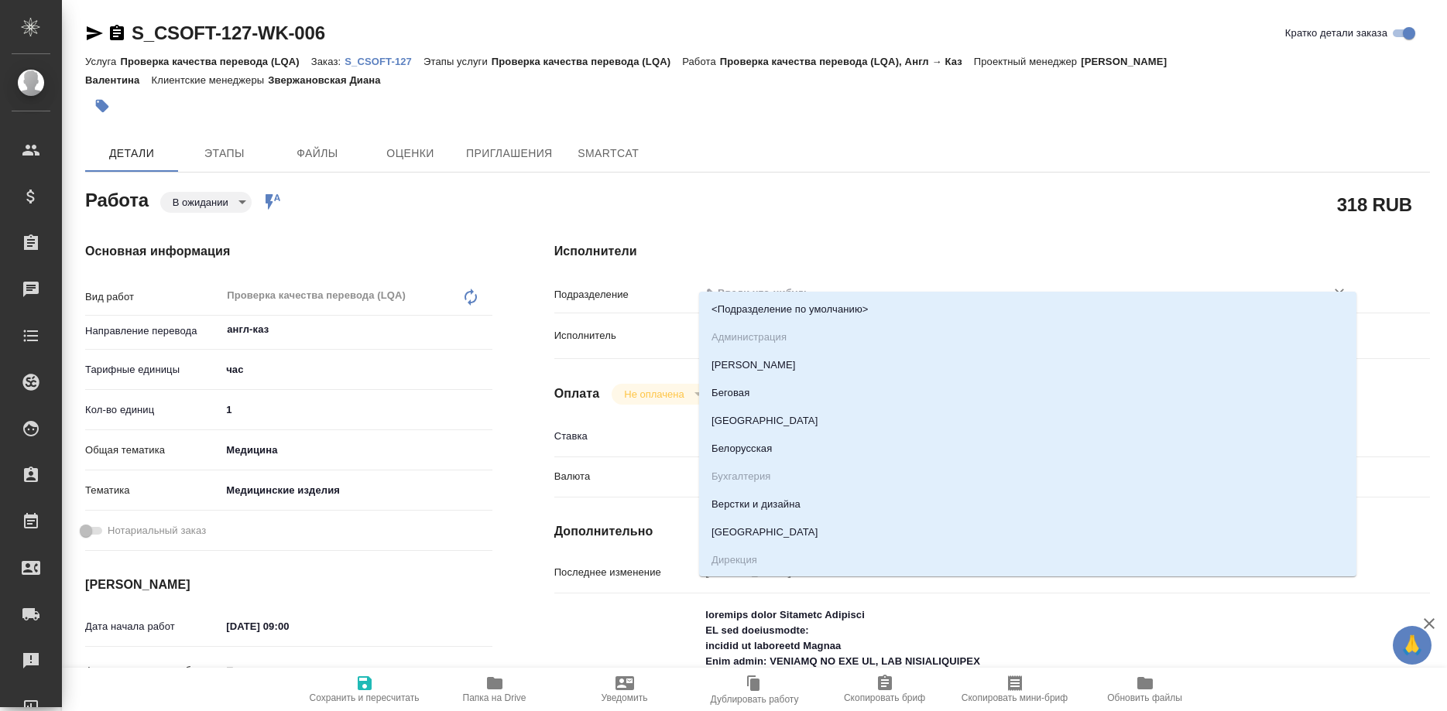
type textarea "x"
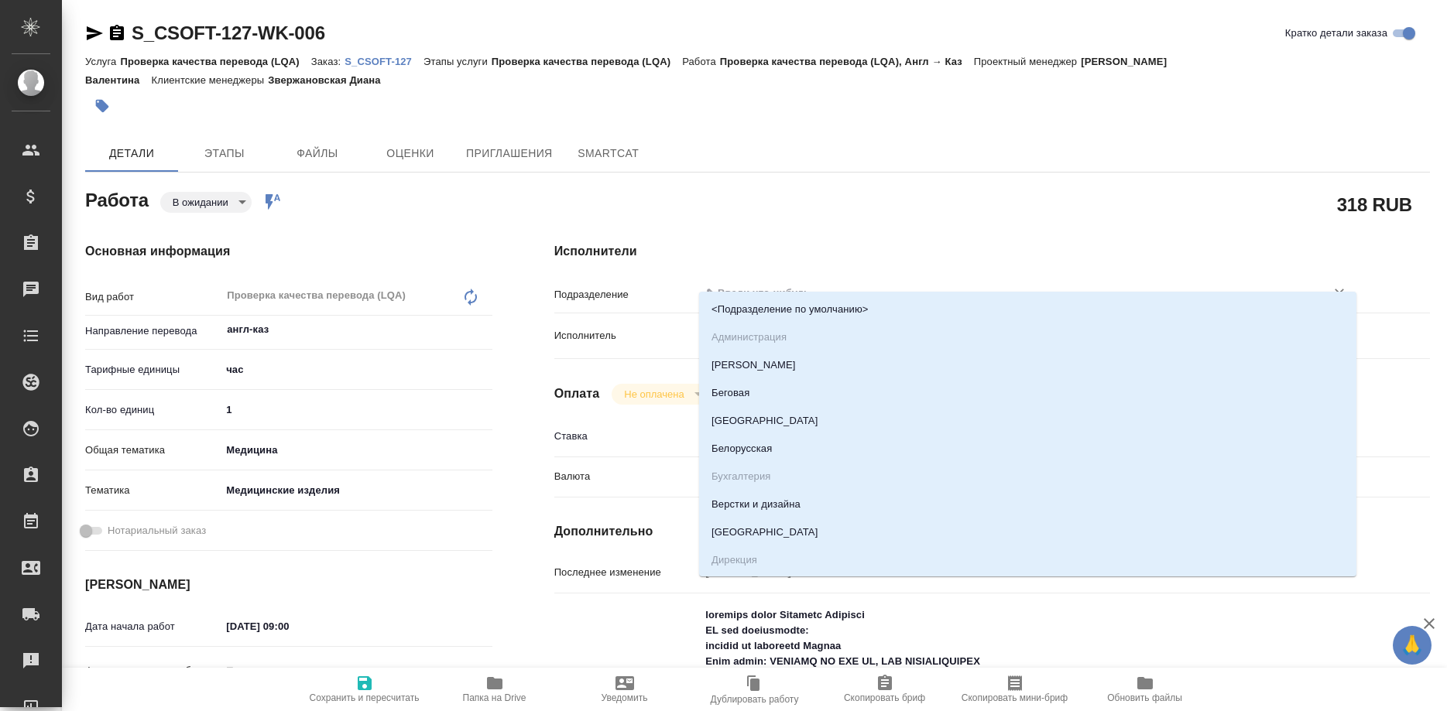
type textarea "x"
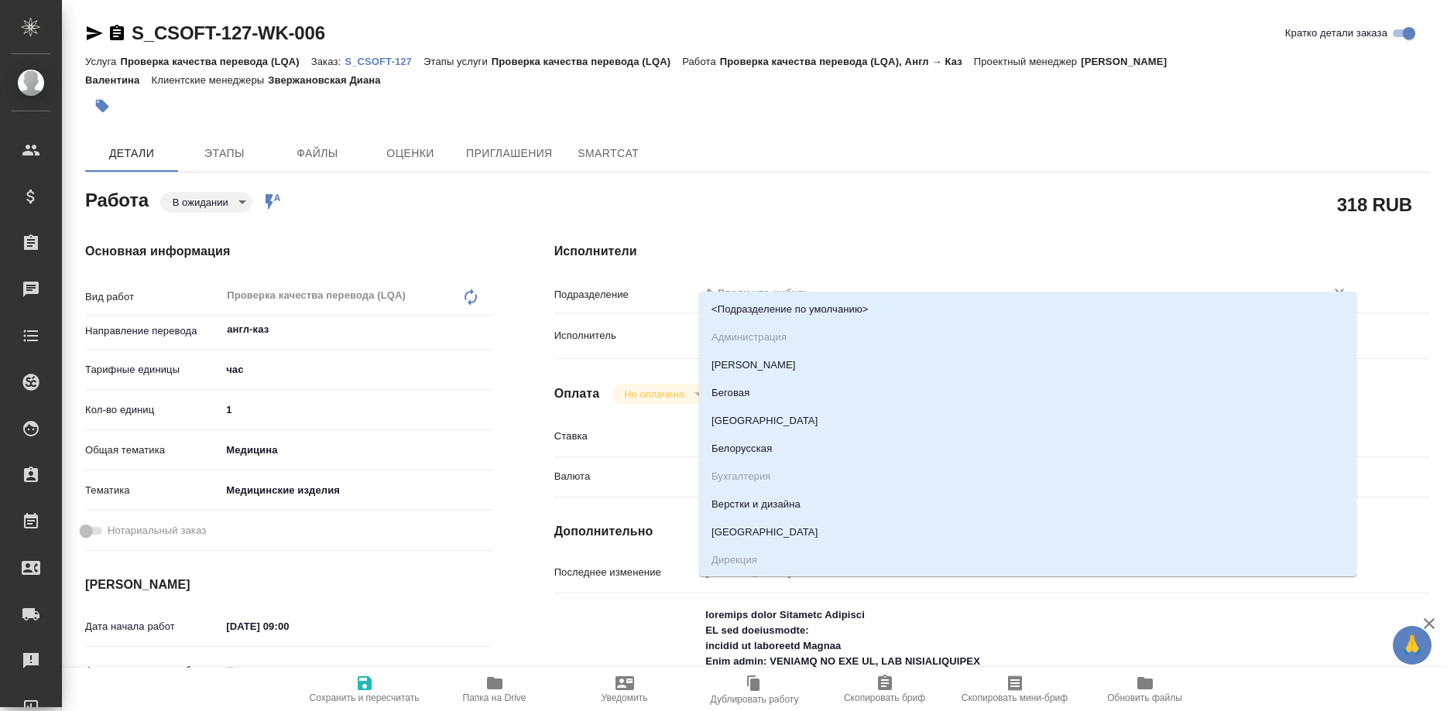
type textarea "x"
type input "le"
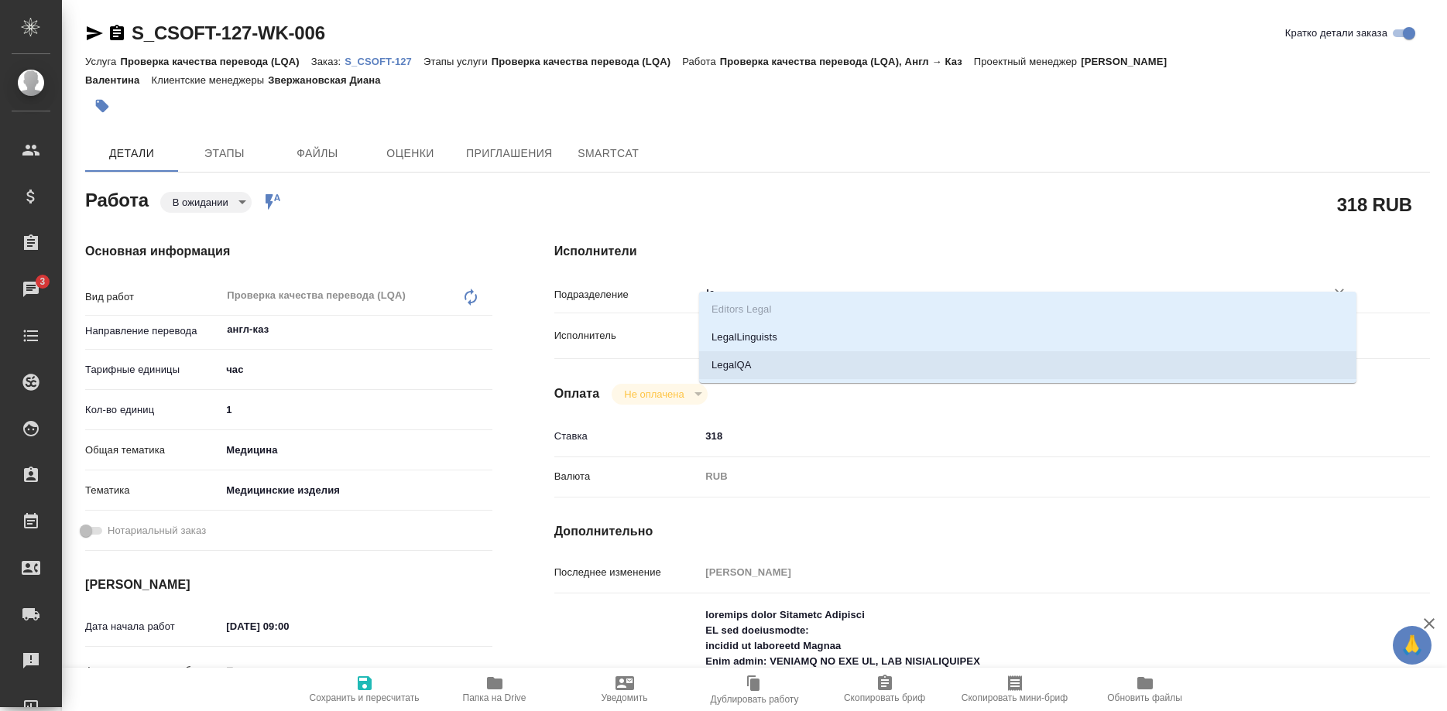
click at [725, 359] on li "LegalQA" at bounding box center [1027, 365] width 657 height 28
type textarea "x"
type input "LegalQA"
type textarea "x"
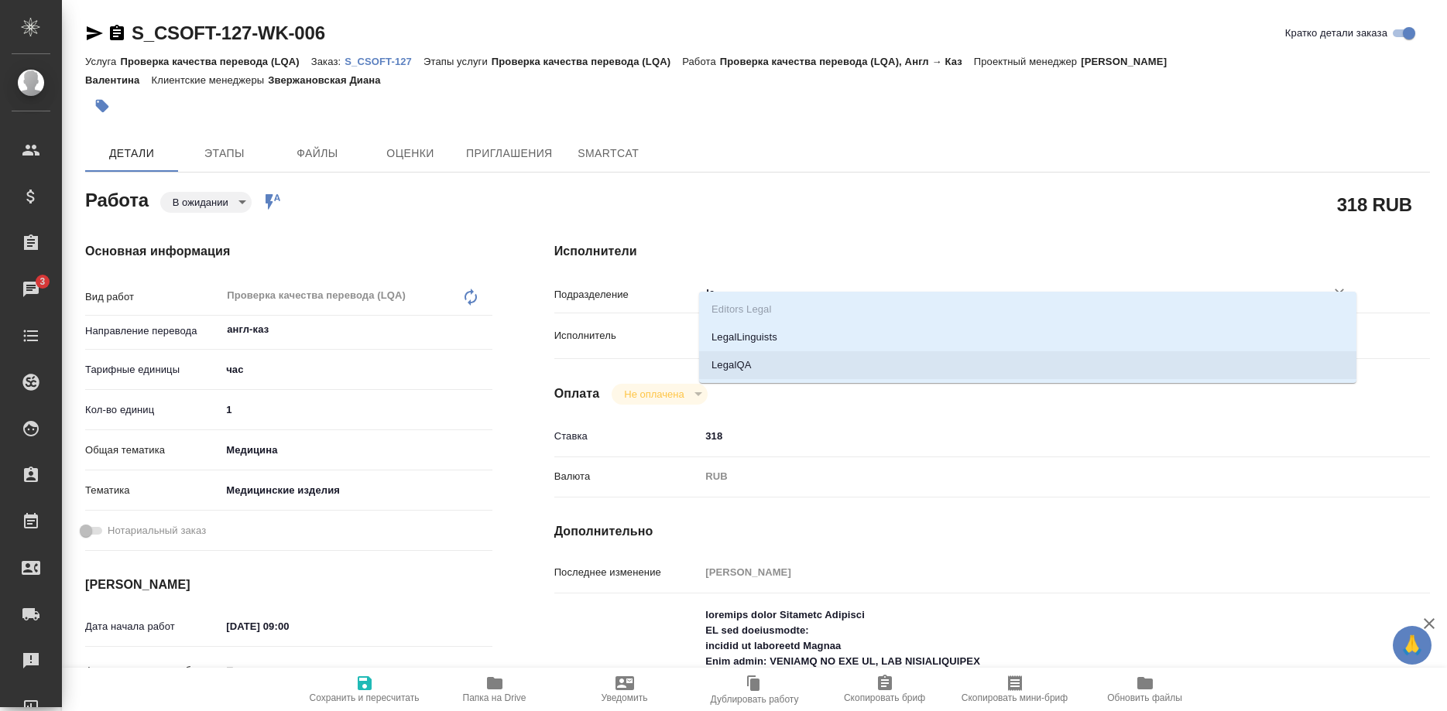
type textarea "x"
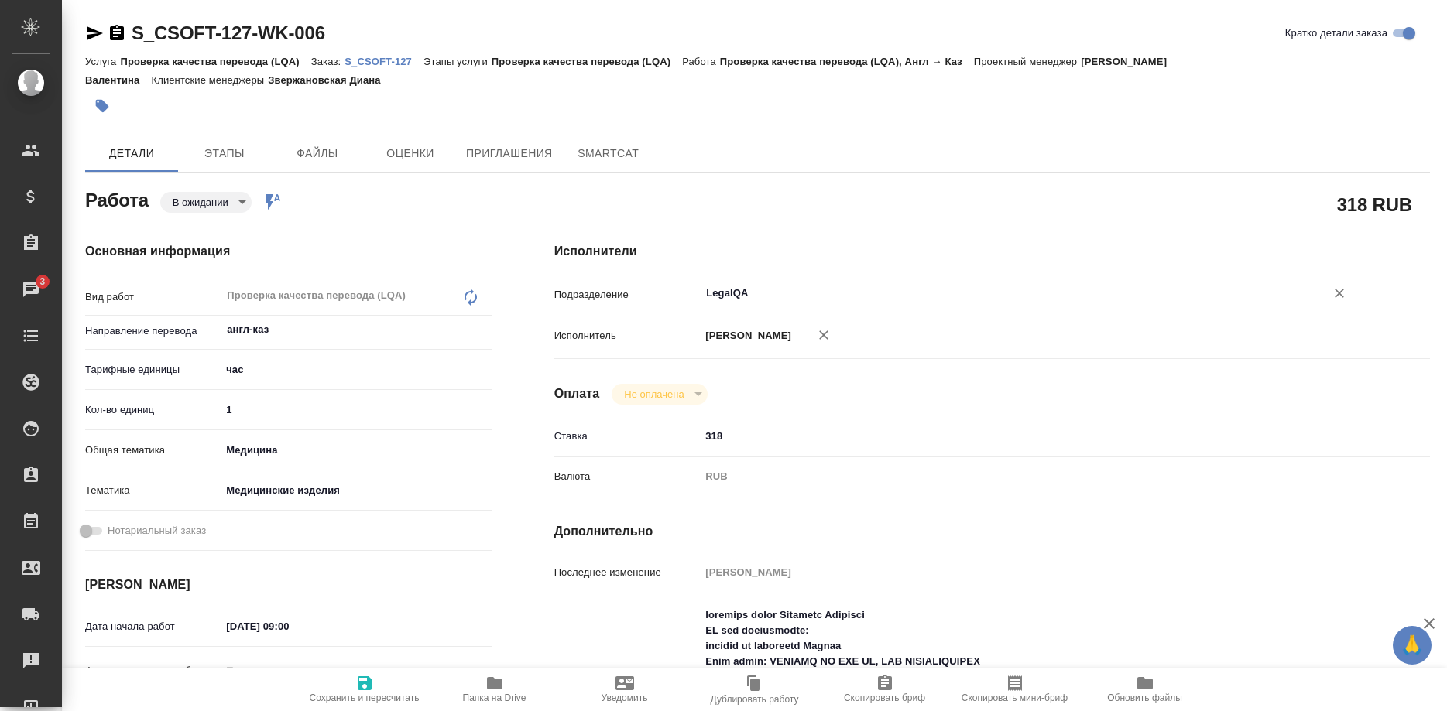
type input "LegalQA"
click at [375, 683] on span "Сохранить и пересчитать" at bounding box center [364, 688] width 111 height 29
type textarea "x"
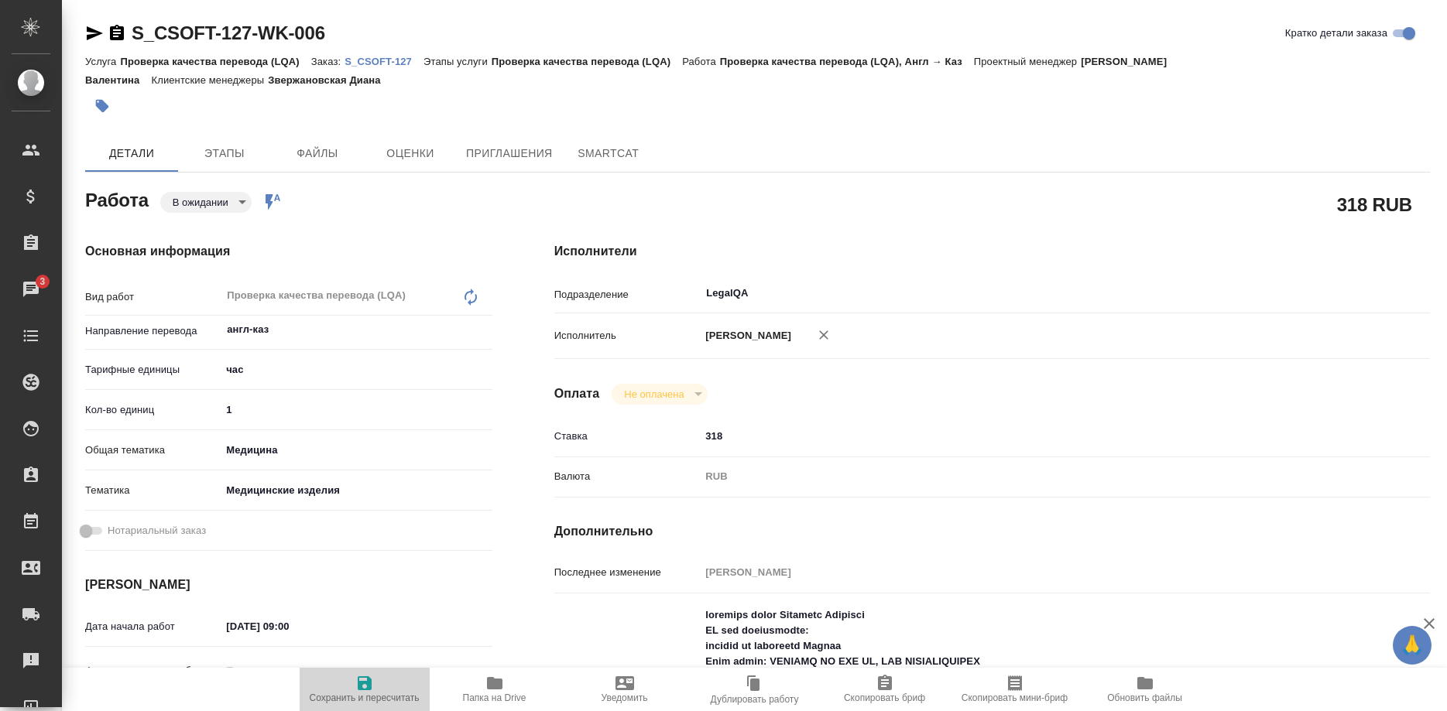
type textarea "x"
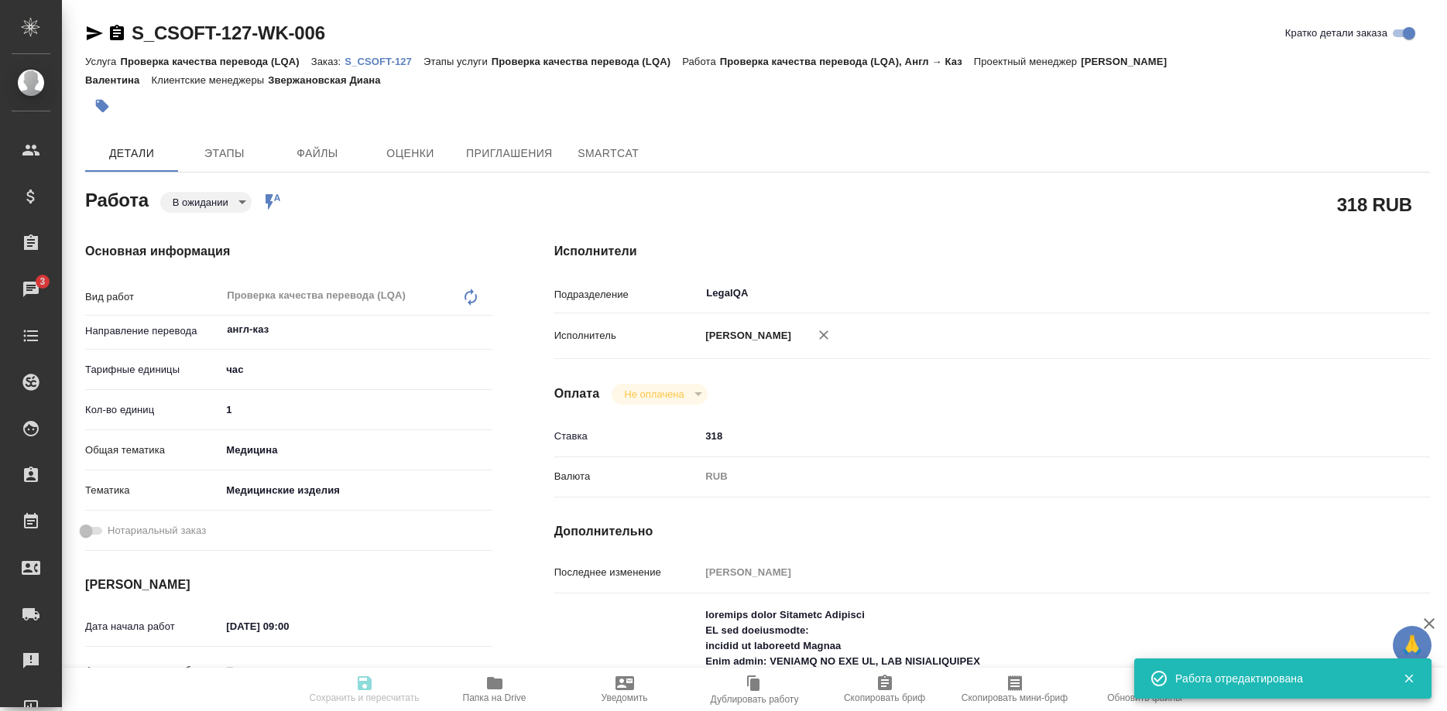
type input "pending"
type textarea "Проверка качества перевода (LQA)"
type textarea "x"
type input "англ-каз"
type input "5a8b1489cc6b4906c91bfd93"
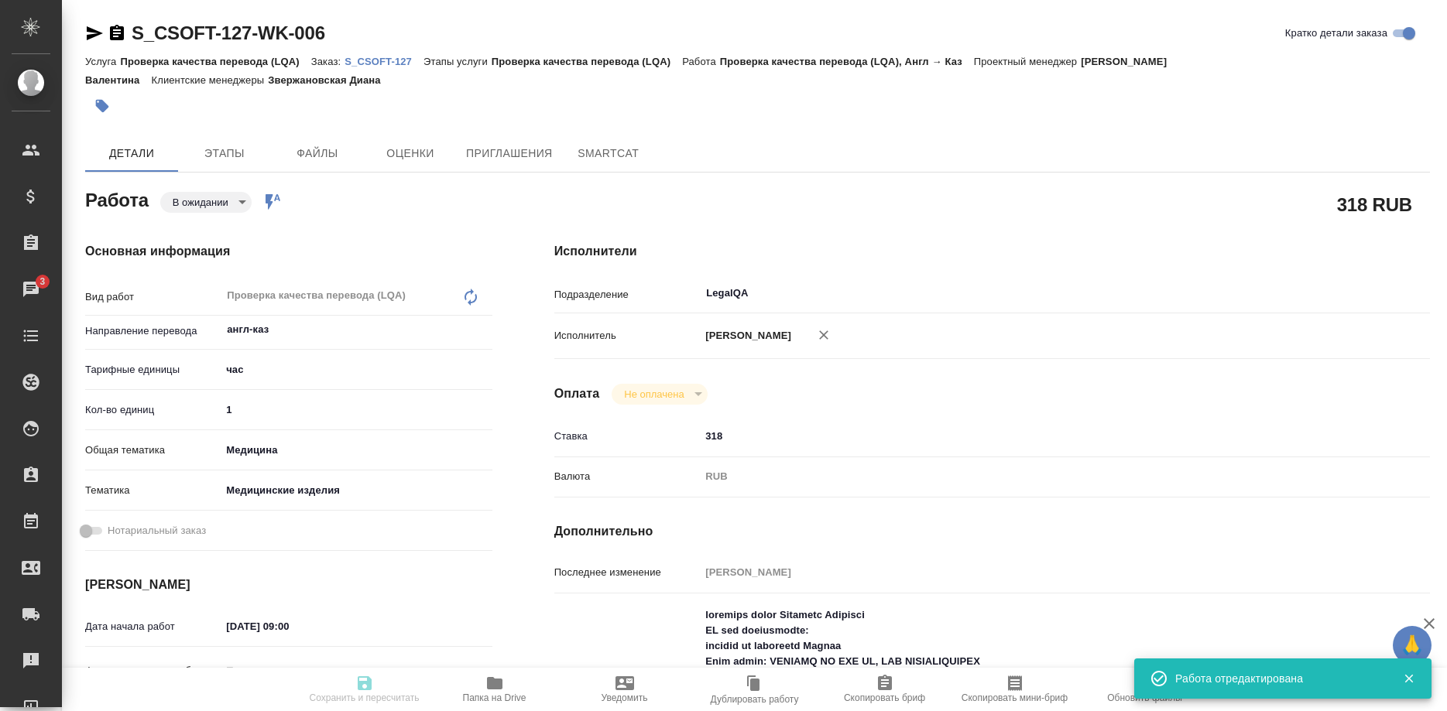
type input "1"
type input "med"
type input "5a8b8b956a9677013d343dd7"
type input "[DATE] 09:00"
type input "[DATE] 11:00"
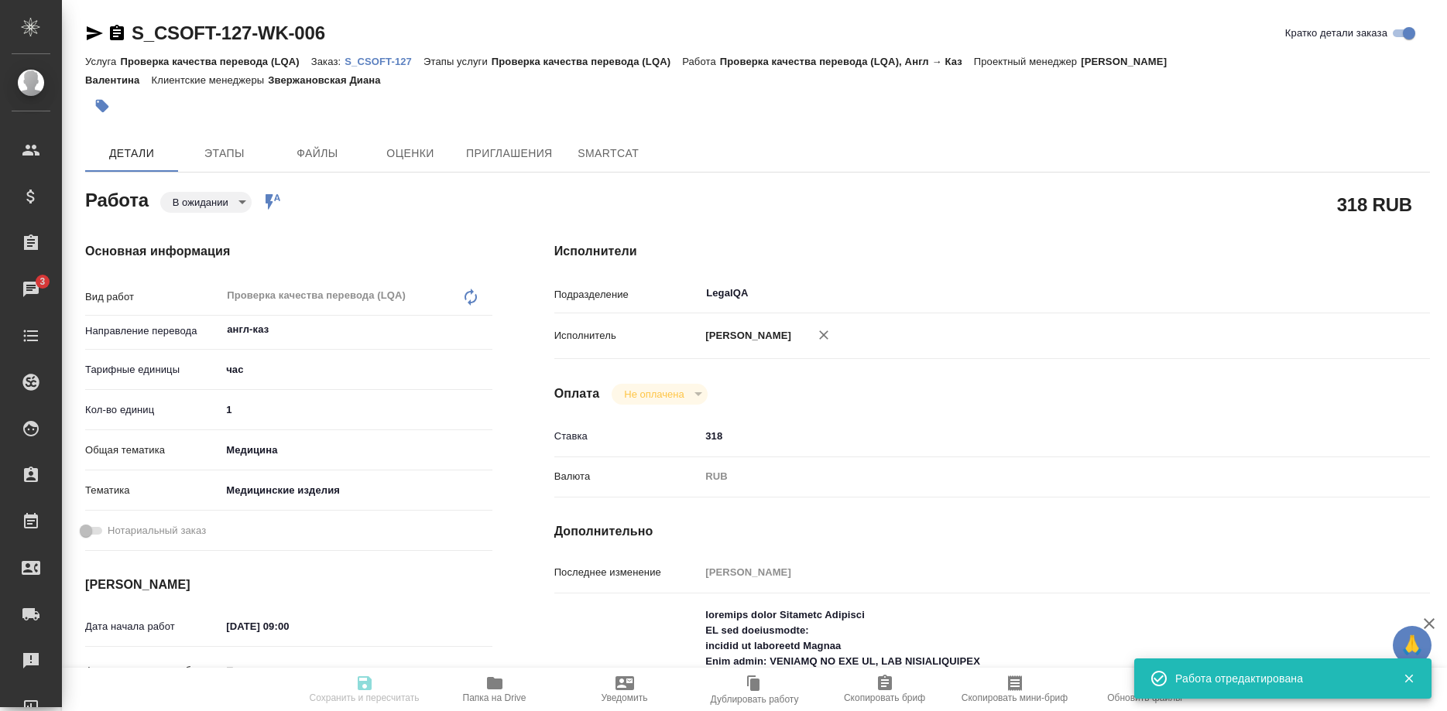
type input "[DATE] 11:00"
type input "LegalQA"
type input "notPayed"
type input "318"
type input "RUB"
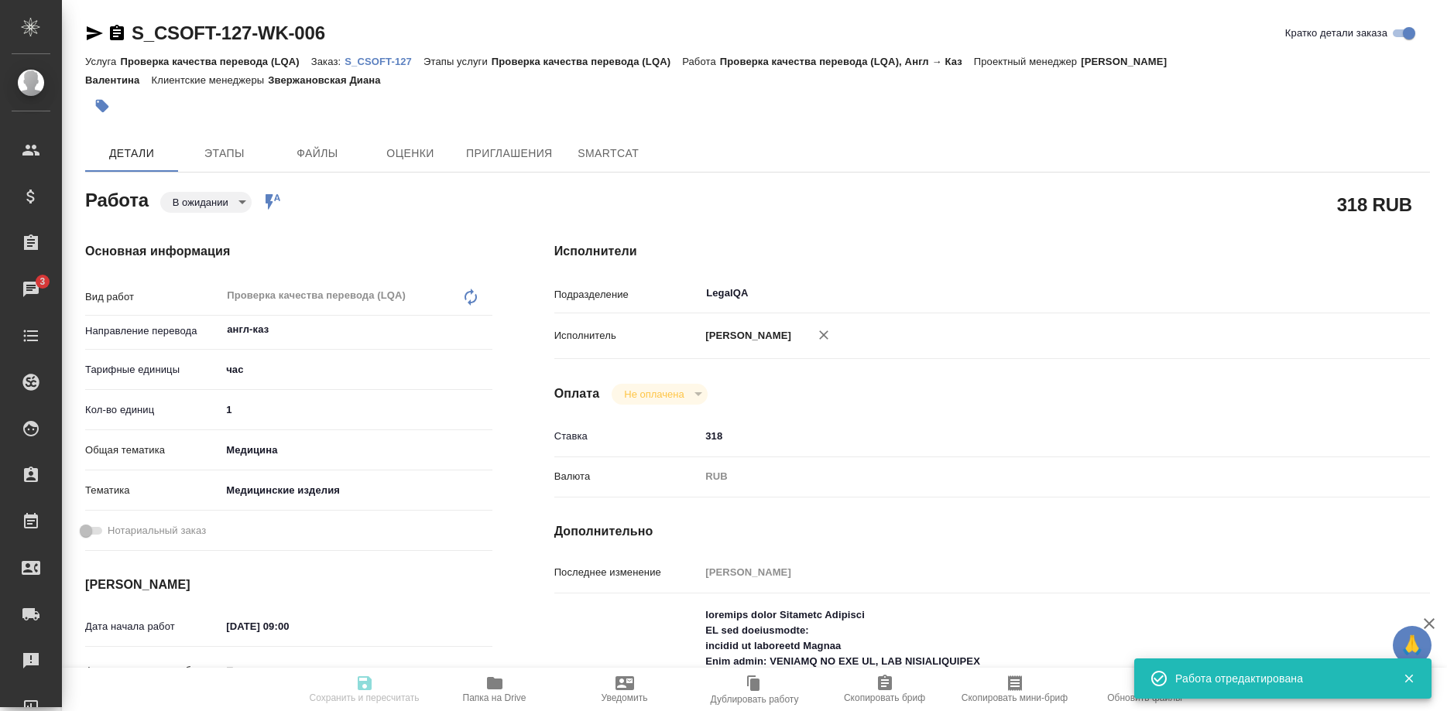
type input "Ширина Сабина"
type textarea "loremips dolor Sitametc Adipisci EL sed doeiusmodte: incidid ut laboreetd Magna…"
type textarea "x"
type textarea "/Clients/CSOFT/Orders/S_CSOFT-127/LQA/S_CSOFT-127-WK-006"
type textarea "x"
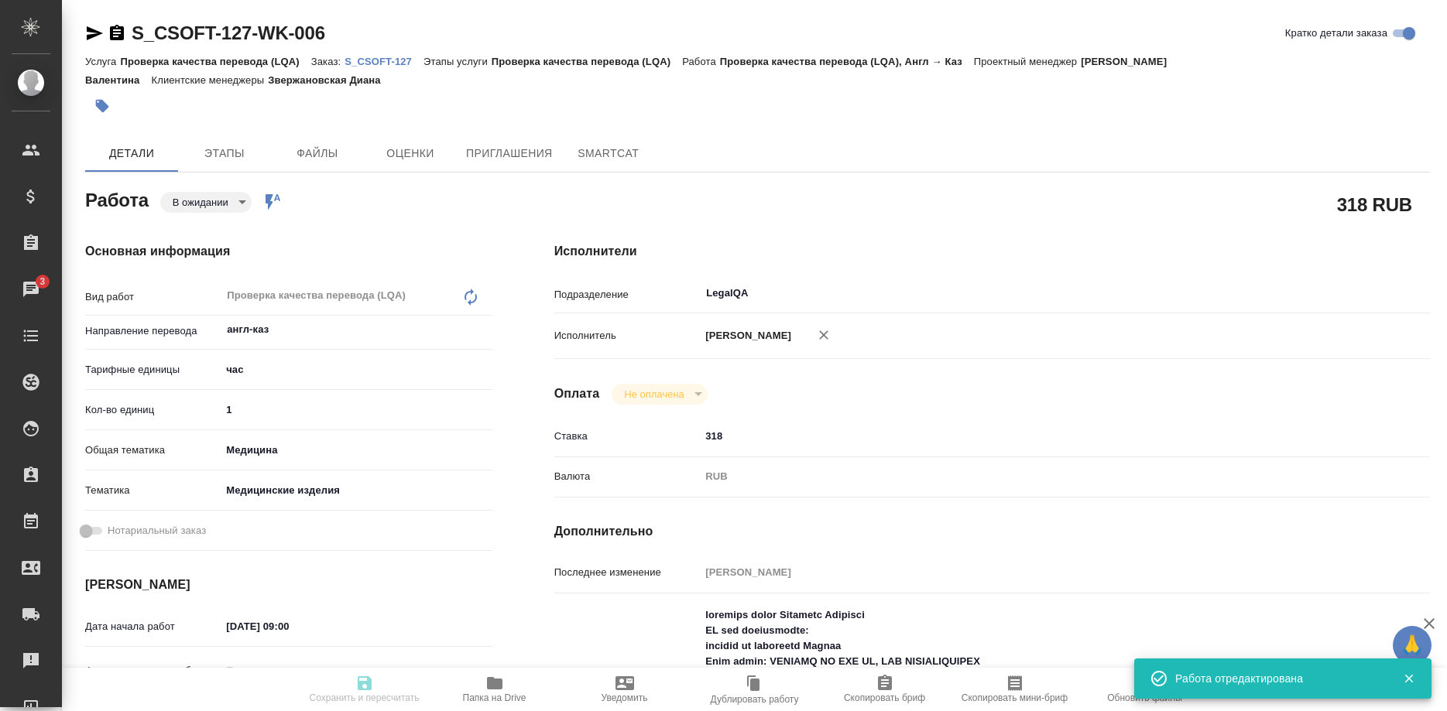
type input "S_CSOFT-127"
type input "Проверка качества перевода (LQA)"
type input "Звержановская Диана"
type input "/Clients/CSOFT/Orders/S_CSOFT-127"
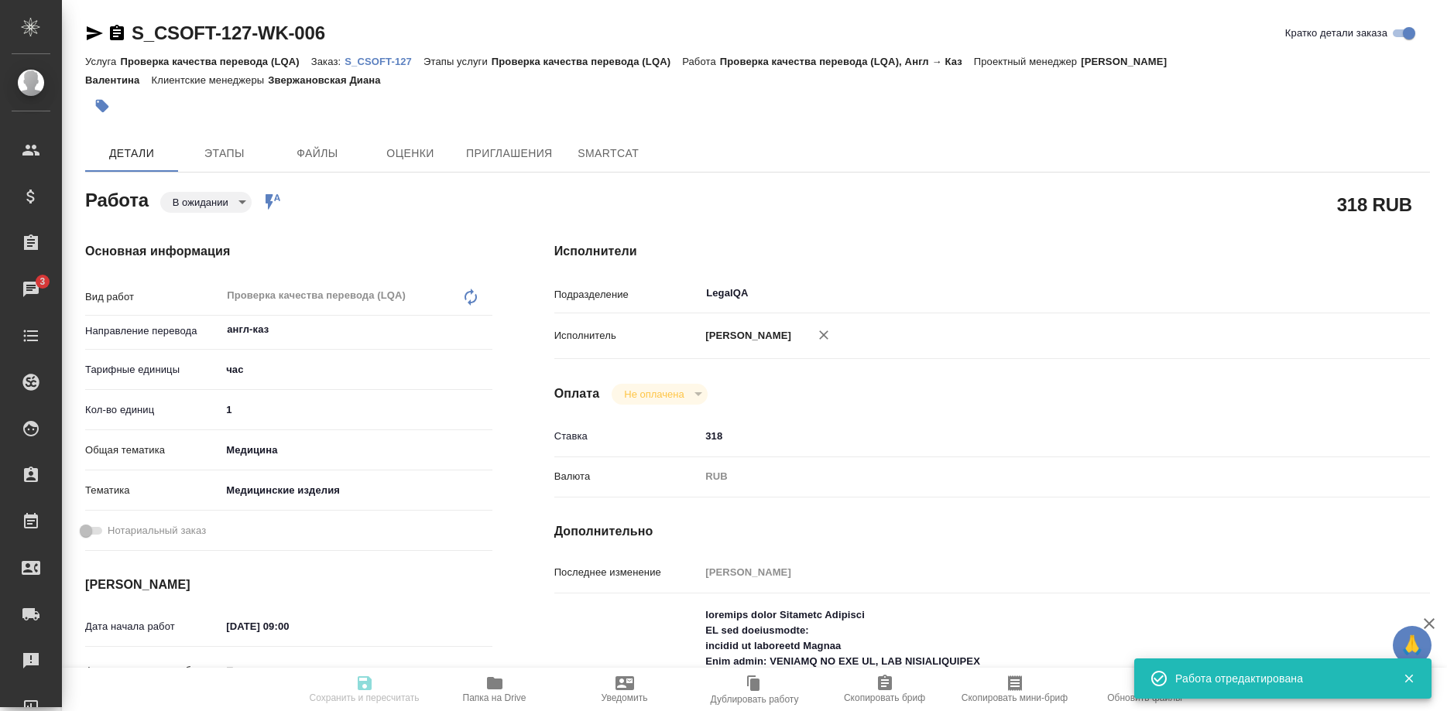
type textarea "x"
type textarea "Task: TEP Deadline:[DATE] 10:30 GMT-3:00 ([GEOGRAPHIC_DATA]/[GEOGRAPHIC_DATA], …"
type textarea "x"
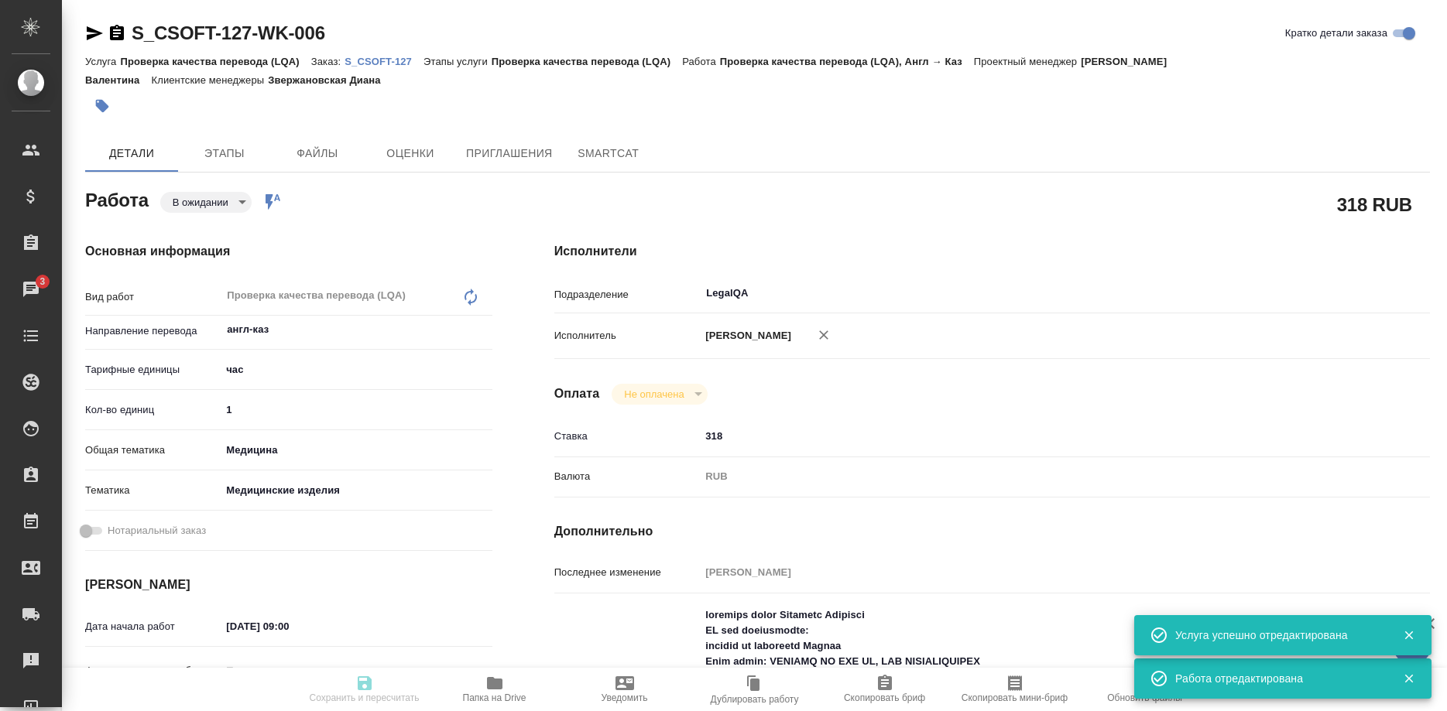
type textarea "x"
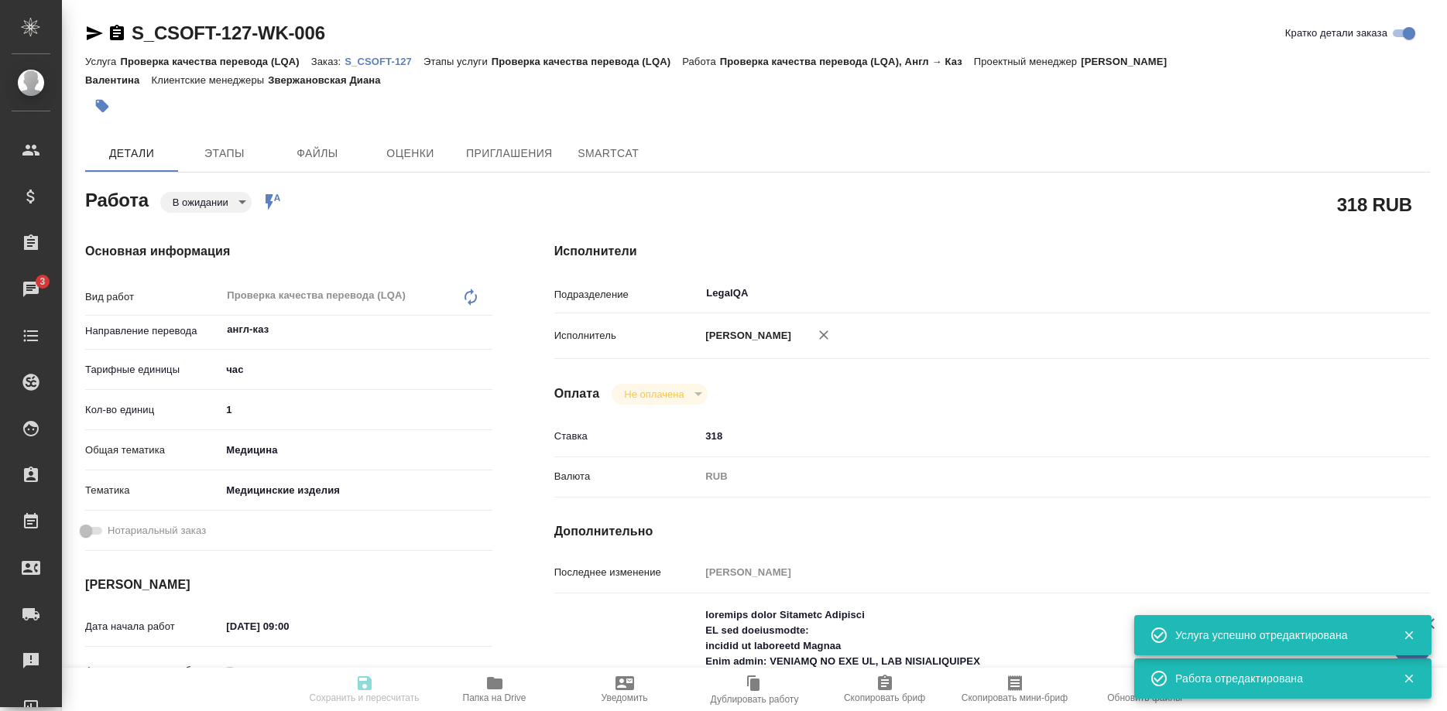
type textarea "x"
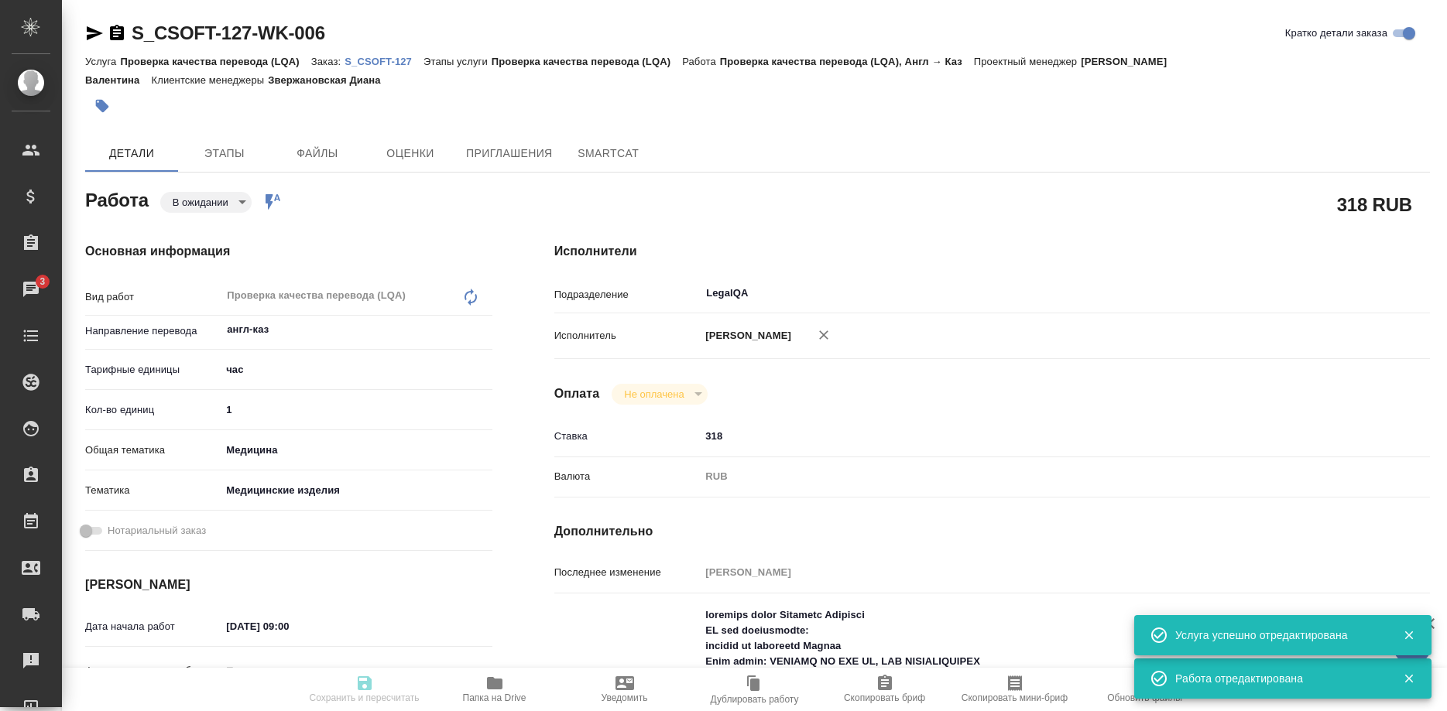
type textarea "x"
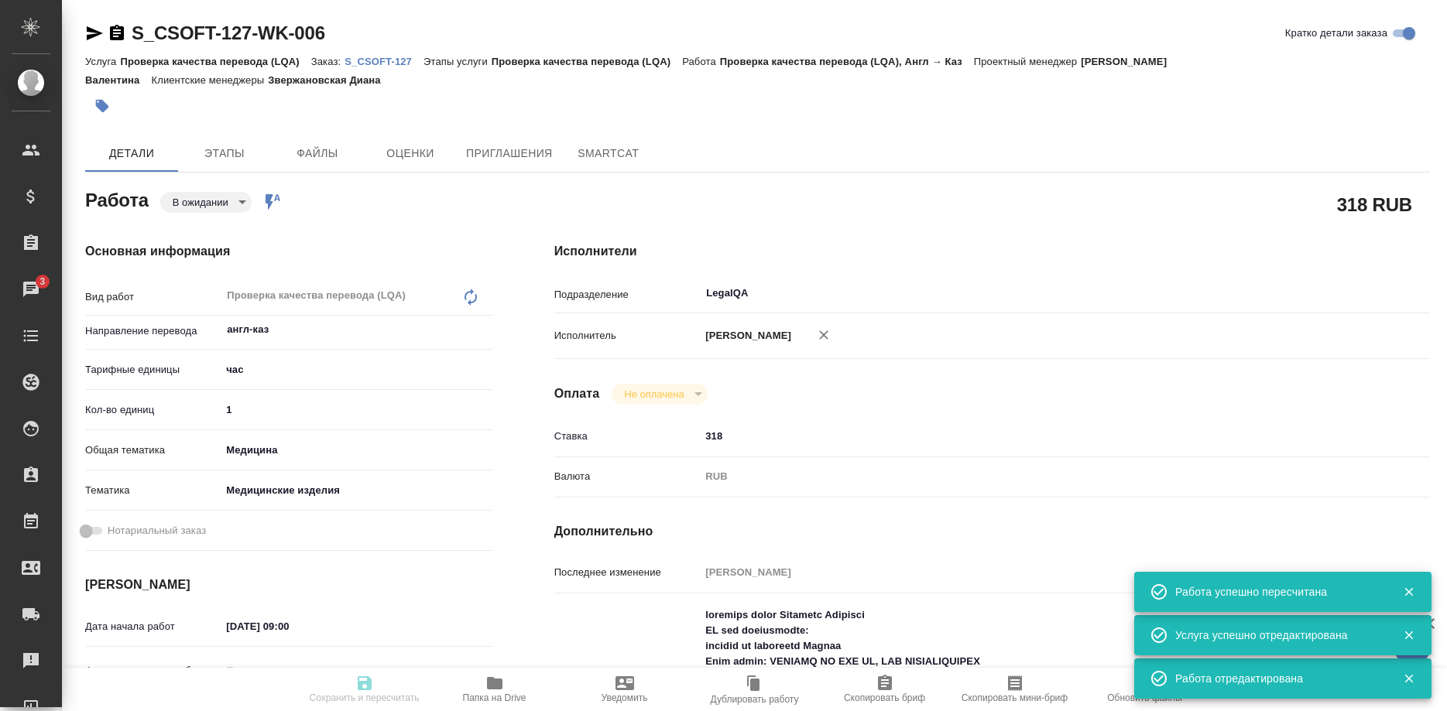
type input "pending"
type textarea "Проверка качества перевода (LQA)"
type textarea "x"
type input "англ-каз"
type input "5a8b1489cc6b4906c91bfd93"
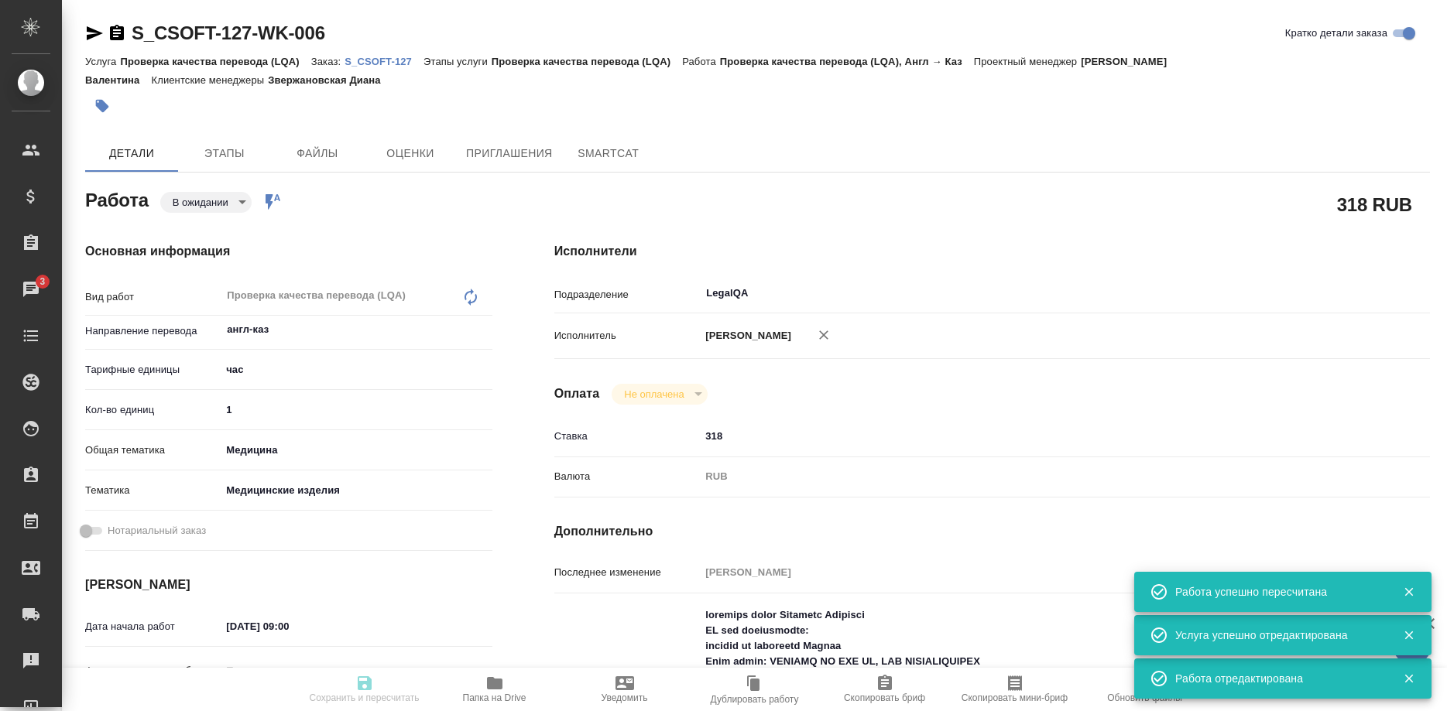
type input "1"
type input "med"
type input "5a8b8b956a9677013d343dd7"
type input "[DATE] 09:00"
type input "[DATE] 11:00"
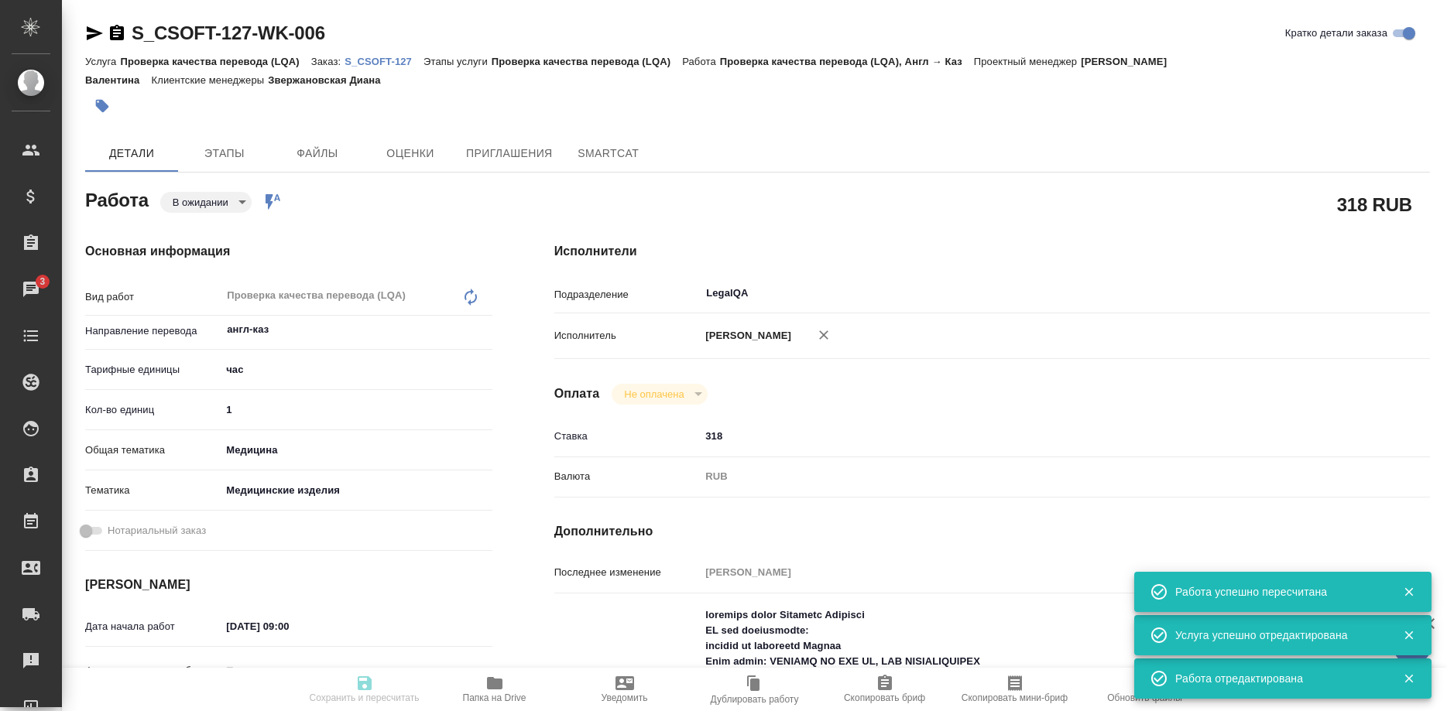
type input "[DATE] 11:00"
type input "LegalQA"
type input "notPayed"
type input "318"
type input "RUB"
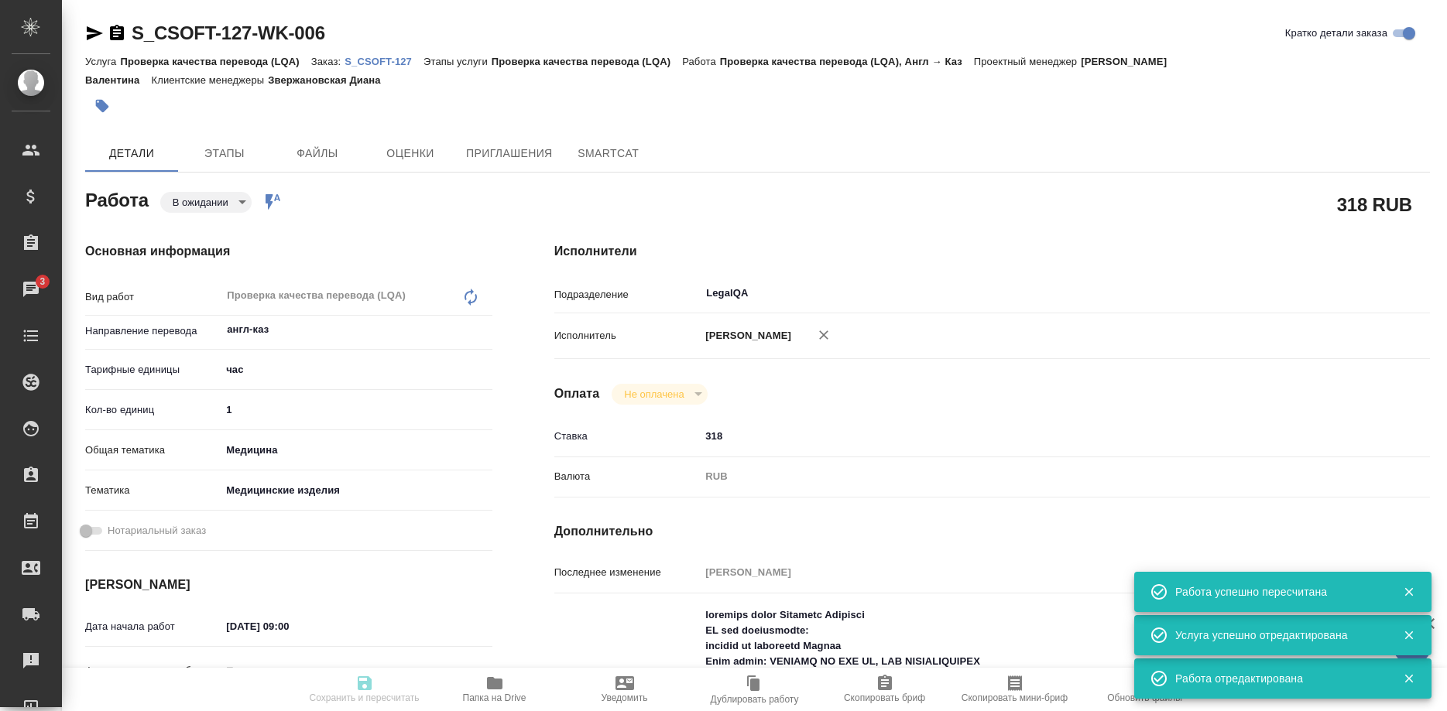
type input "Ширина Сабина"
type textarea "loremips dolor Sitametc Adipisci EL sed doeiusmodte: incidid ut laboreetd Magna…"
type textarea "x"
type textarea "/Clients/CSOFT/Orders/S_CSOFT-127/LQA/S_CSOFT-127-WK-006"
type textarea "x"
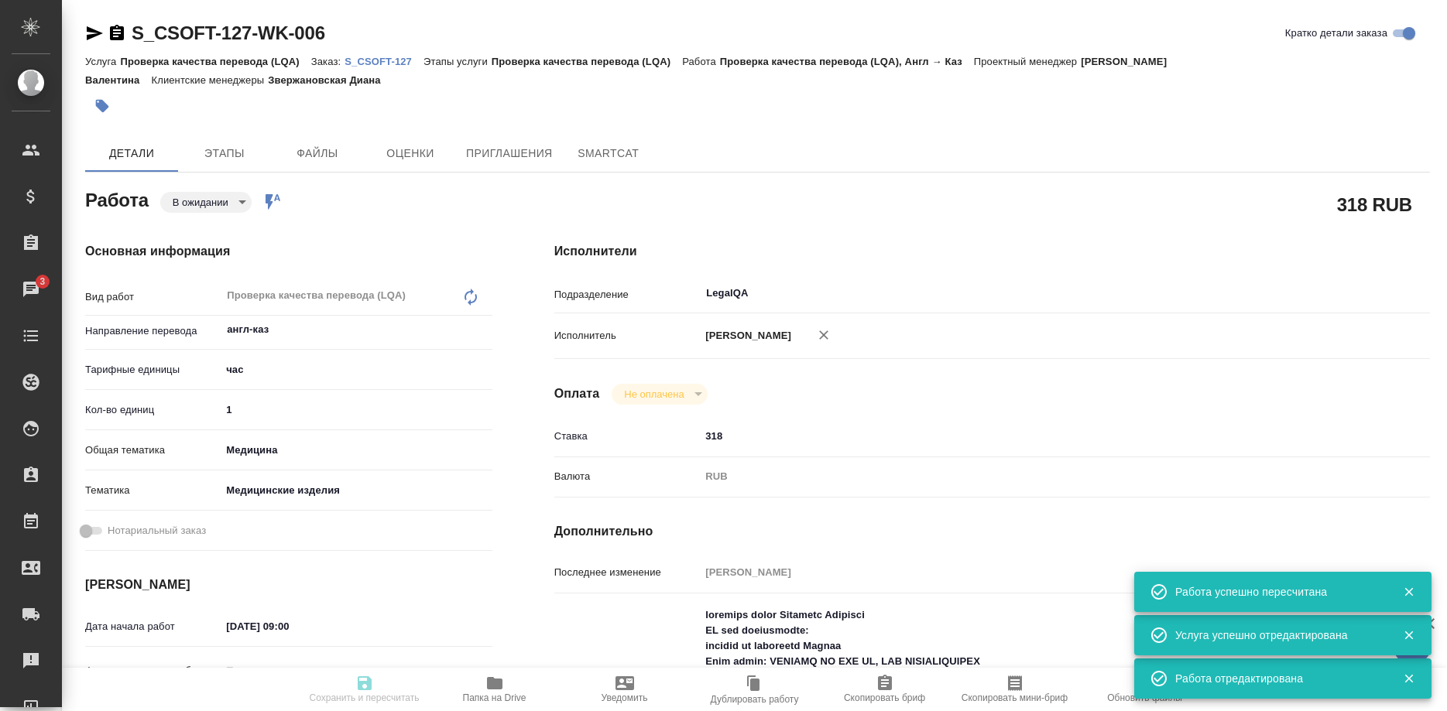
type input "S_CSOFT-127"
type input "Проверка качества перевода (LQA)"
type input "Звержановская Диана"
type input "/Clients/CSOFT/Orders/S_CSOFT-127"
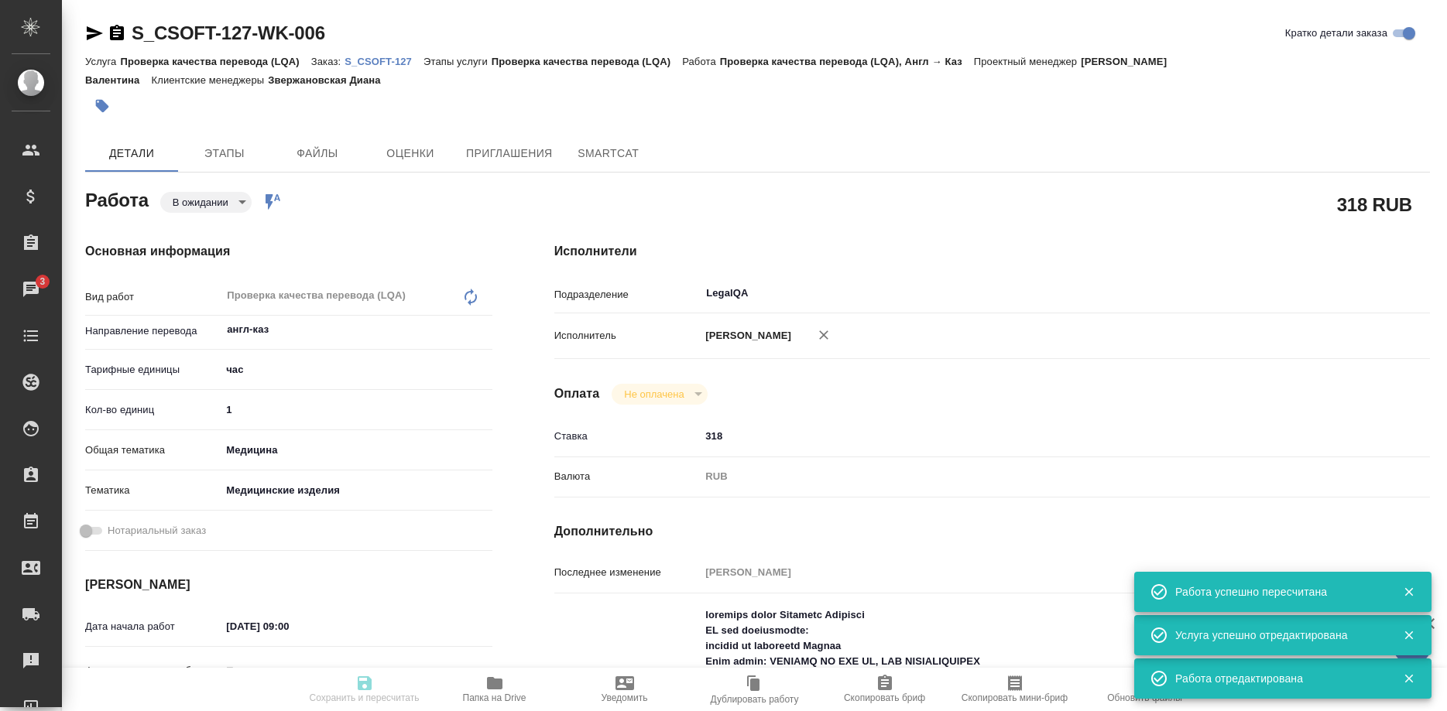
type textarea "x"
type textarea "Task: TEP Deadline:[DATE] 10:30 GMT-3:00 ([GEOGRAPHIC_DATA]/[GEOGRAPHIC_DATA], …"
type textarea "x"
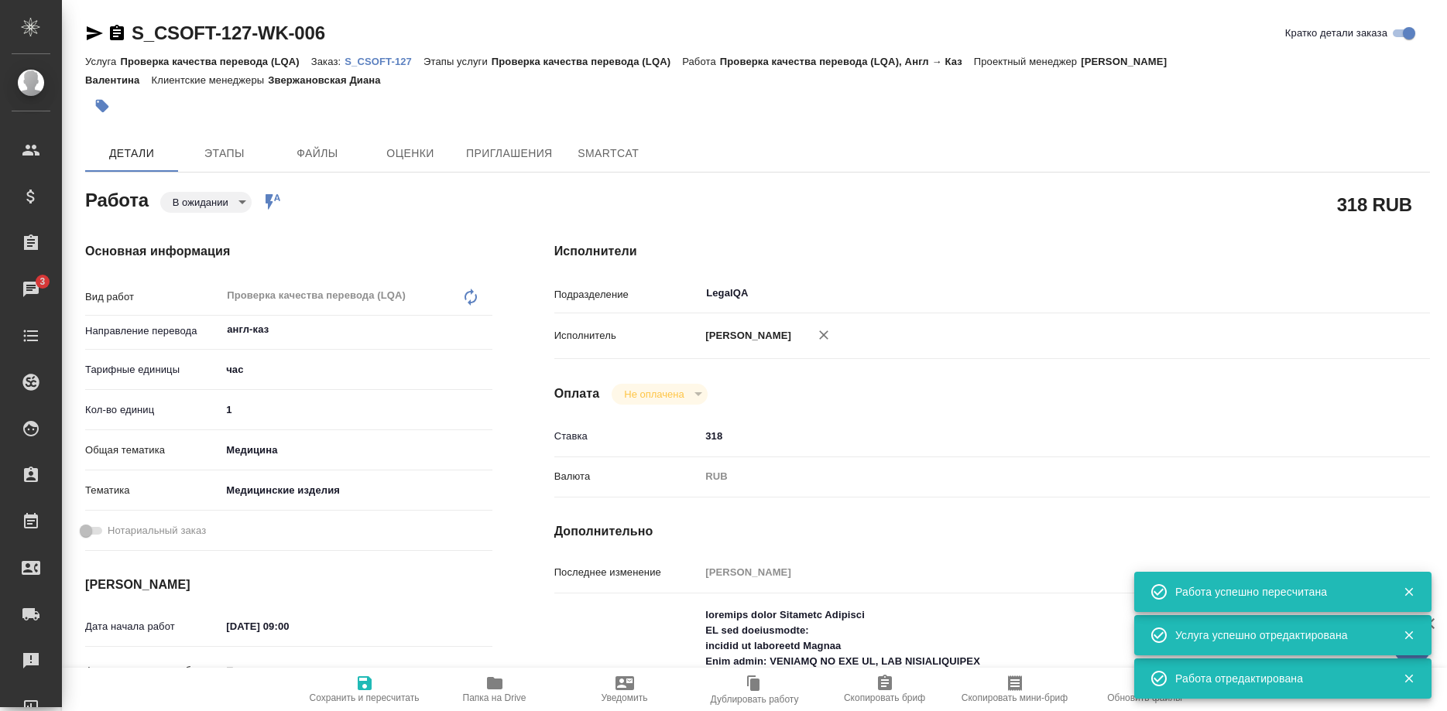
type textarea "x"
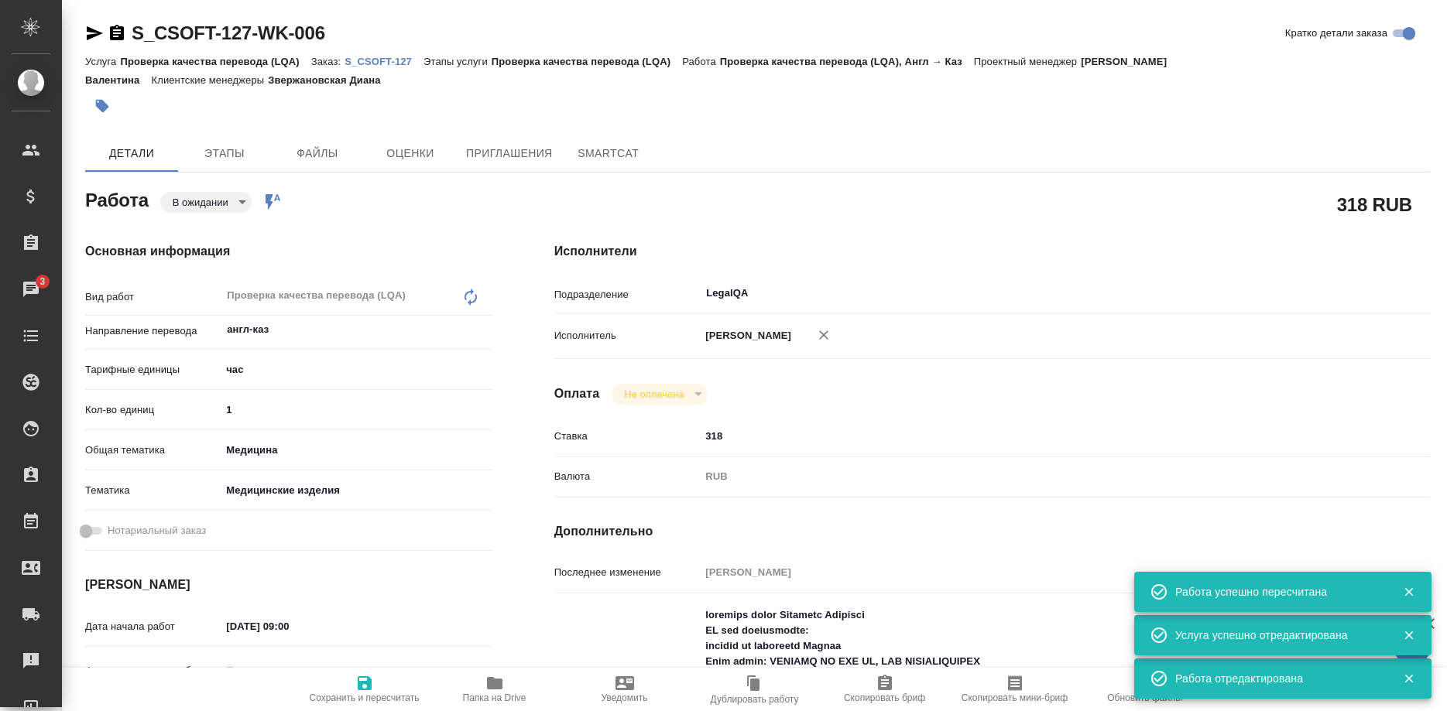
type textarea "x"
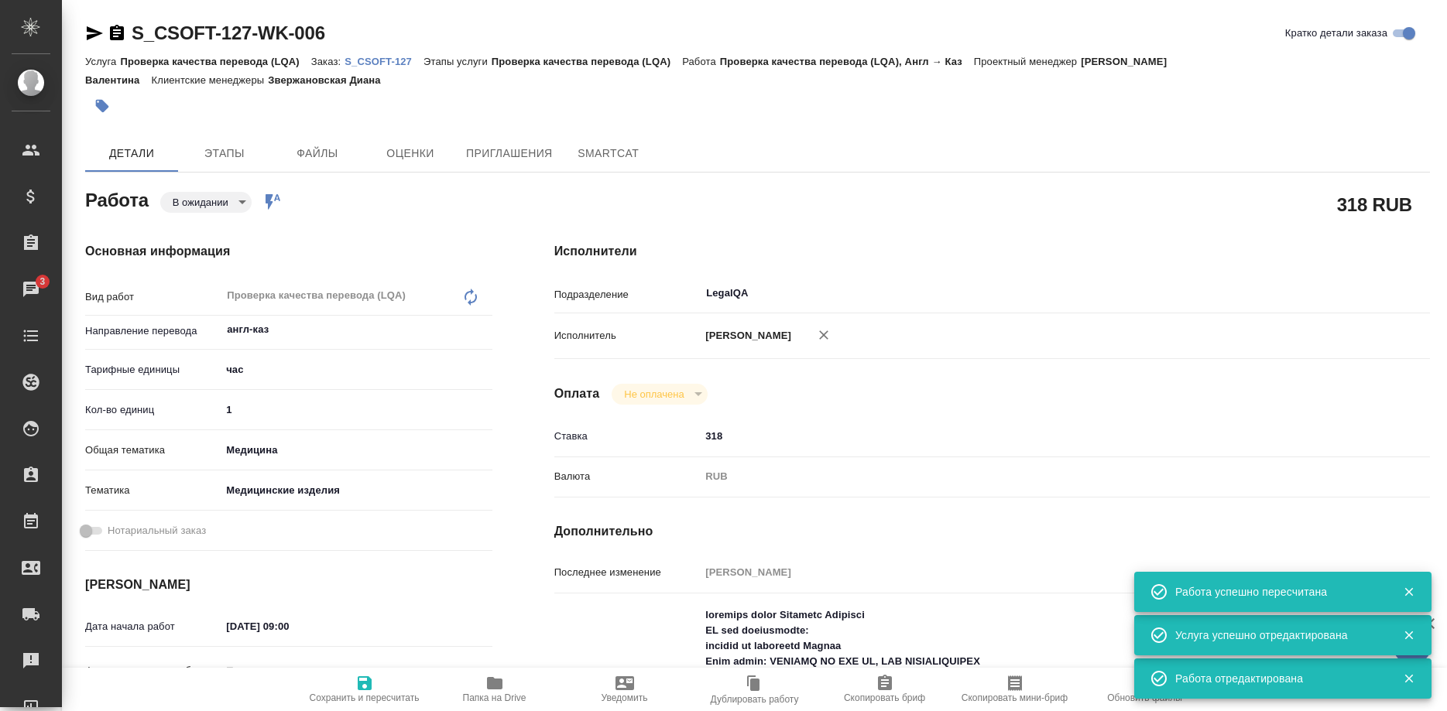
type textarea "x"
